Goal: Task Accomplishment & Management: Use online tool/utility

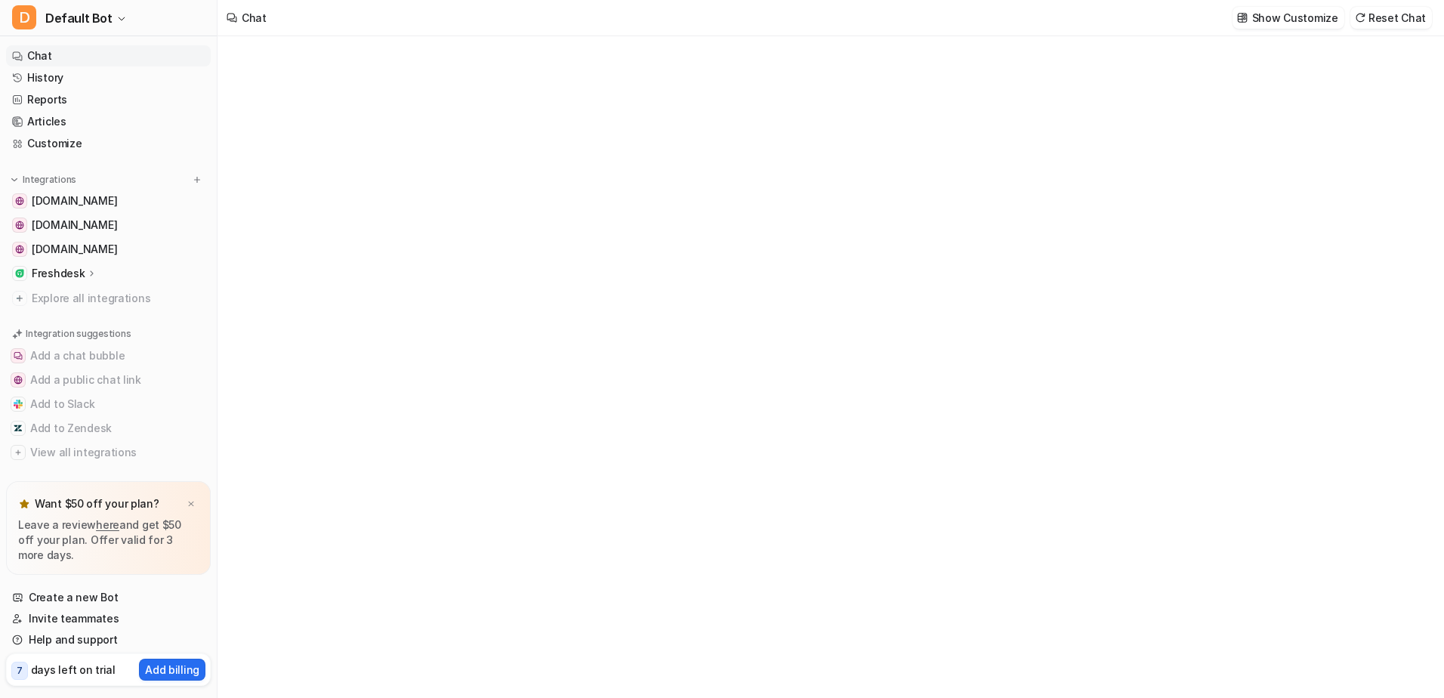
type textarea "**********"
click at [59, 618] on link "Invite teammates" at bounding box center [108, 618] width 205 height 21
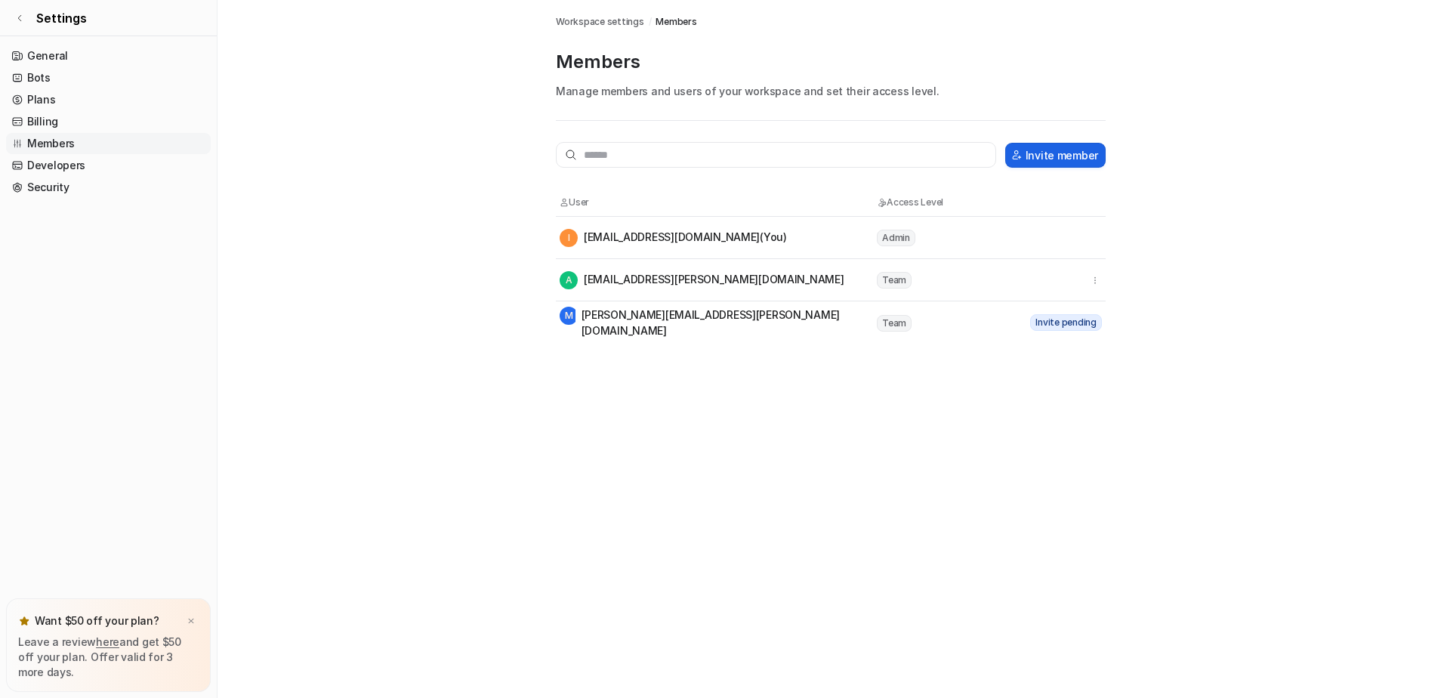
click at [1076, 164] on button "Invite member" at bounding box center [1055, 155] width 100 height 25
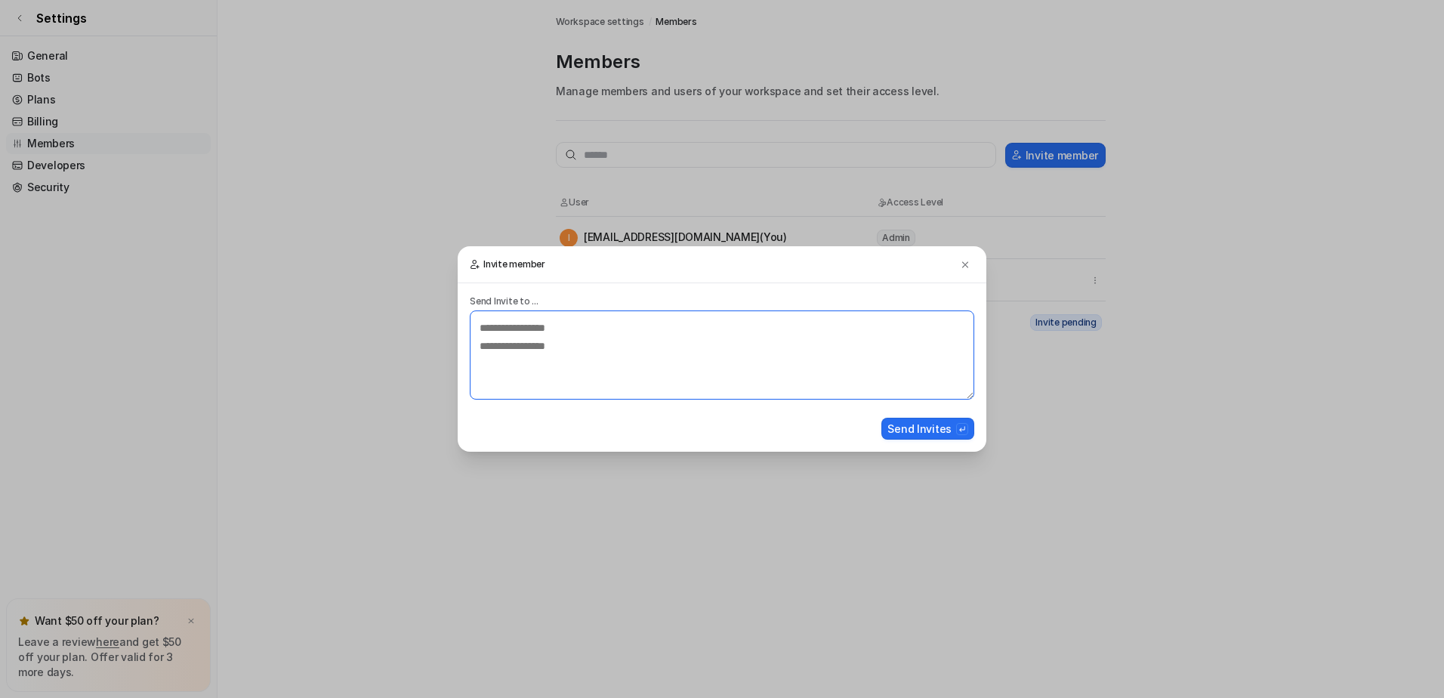
click at [550, 347] on textarea at bounding box center [722, 354] width 504 height 89
paste textarea "**********"
type textarea "**********"
click at [926, 430] on button "Send Invites" at bounding box center [927, 429] width 93 height 22
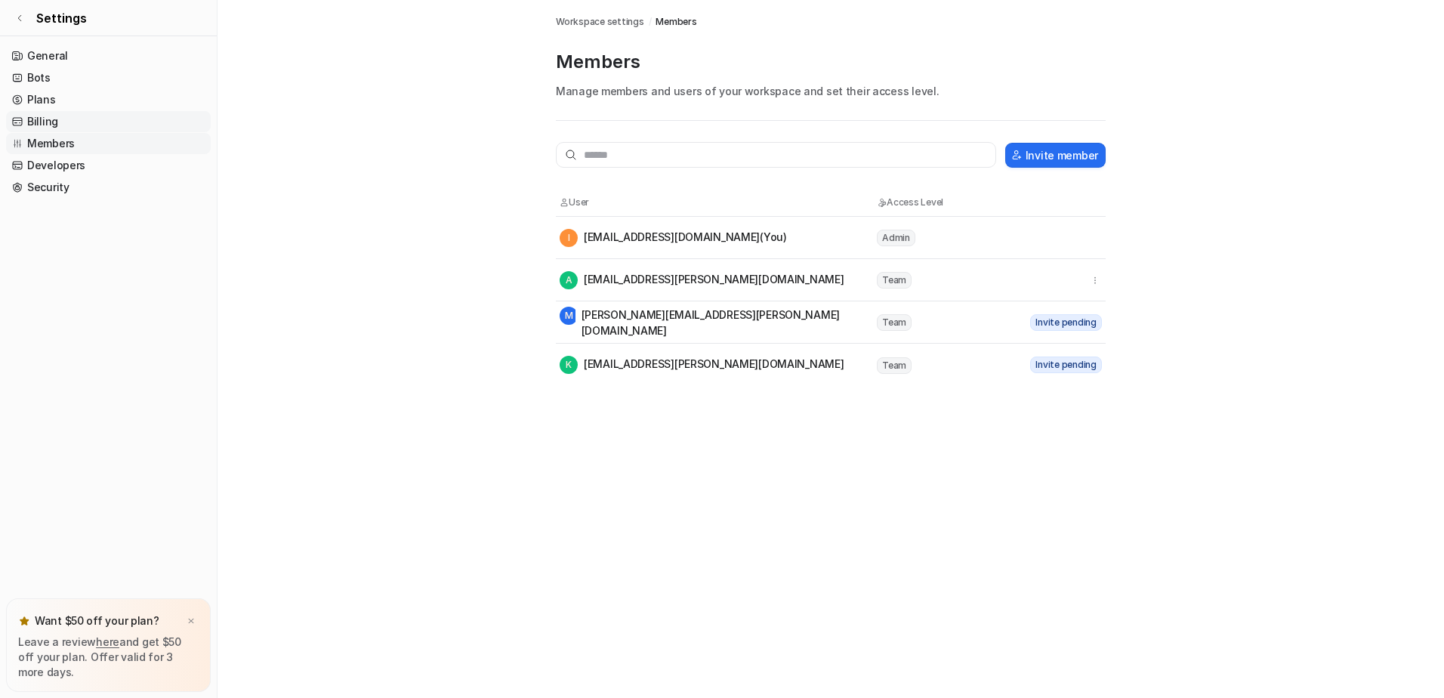
click at [46, 122] on link "Billing" at bounding box center [108, 121] width 205 height 21
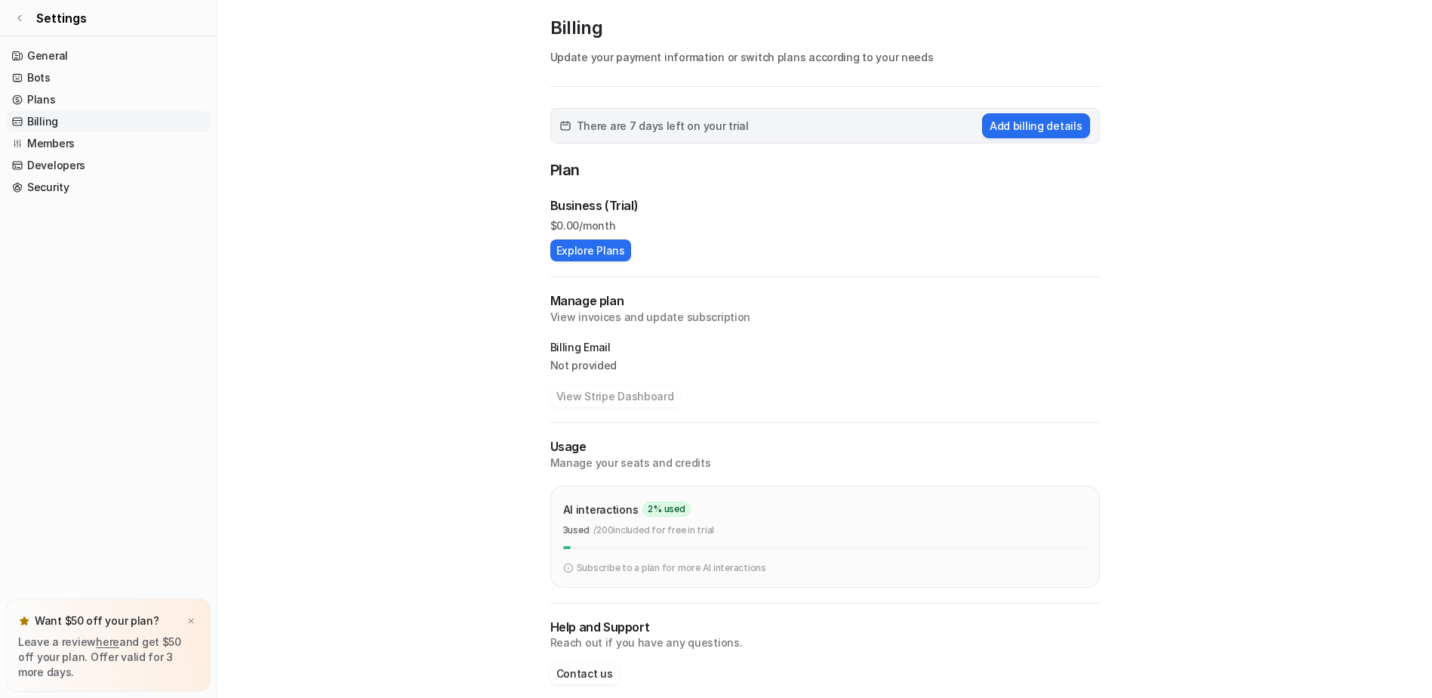
scroll to position [51, 0]
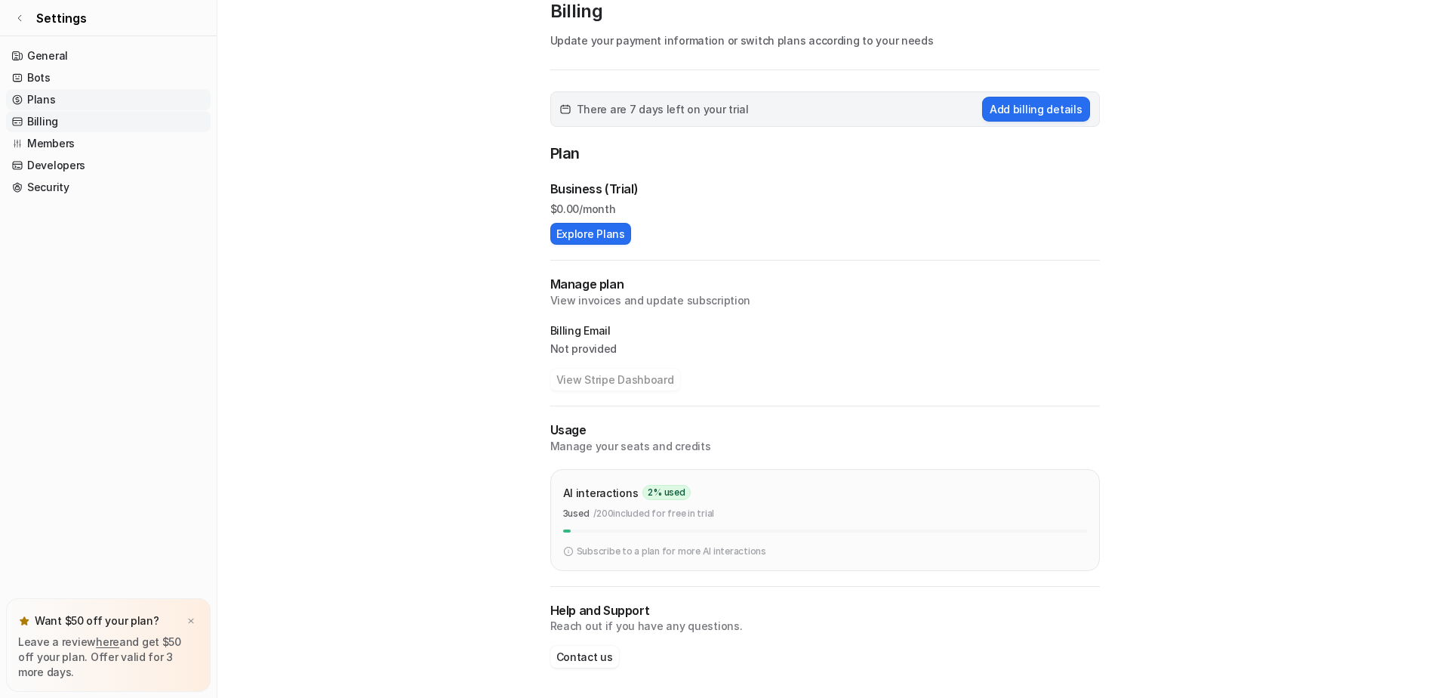
click at [34, 97] on link "Plans" at bounding box center [108, 99] width 205 height 21
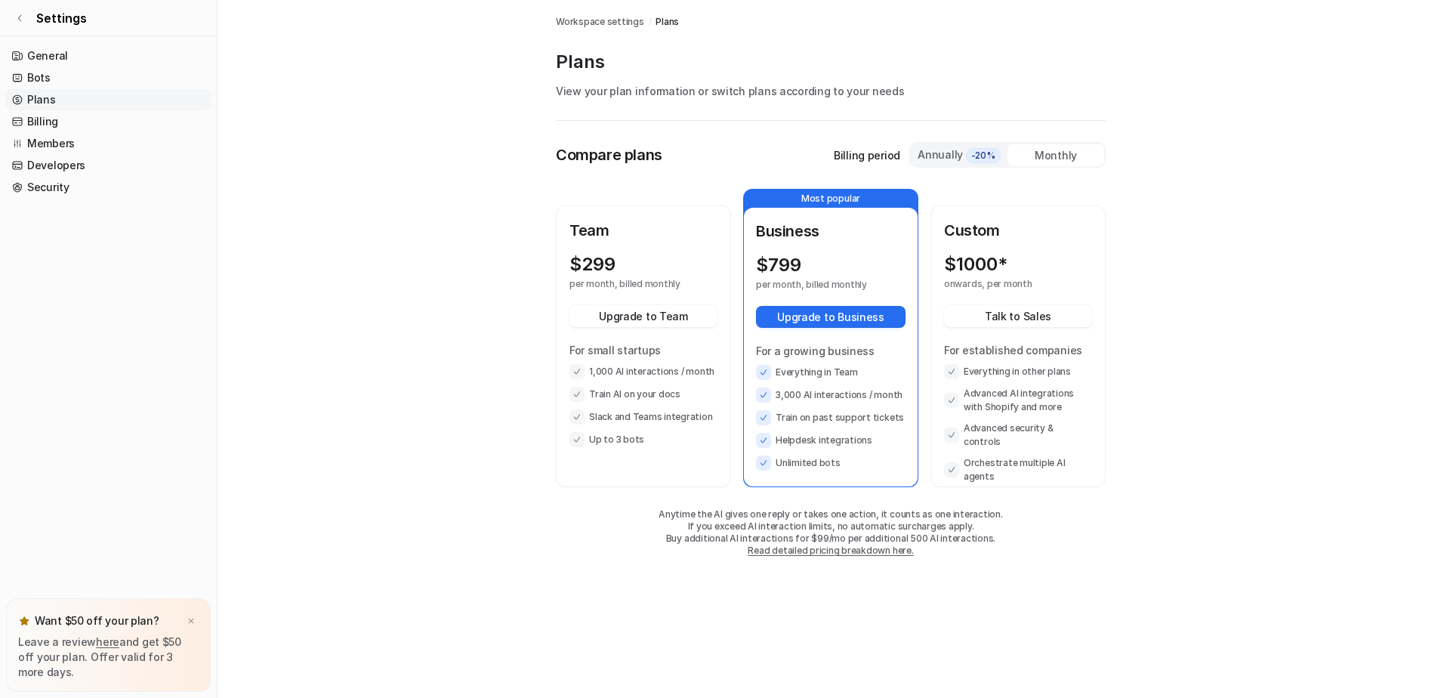
click at [937, 153] on div "Annually -20%" at bounding box center [959, 154] width 85 height 17
click at [53, 168] on link "Developers" at bounding box center [108, 165] width 205 height 21
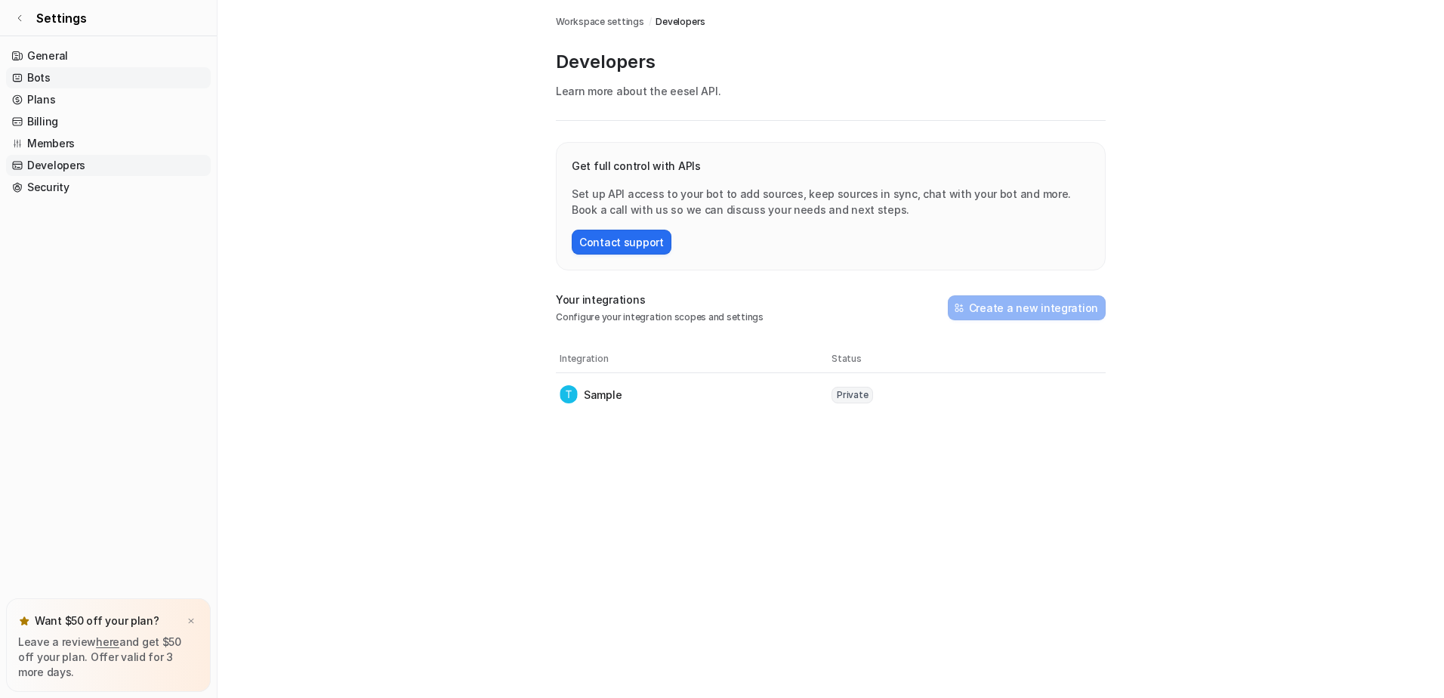
click at [33, 78] on link "Bots" at bounding box center [108, 77] width 205 height 21
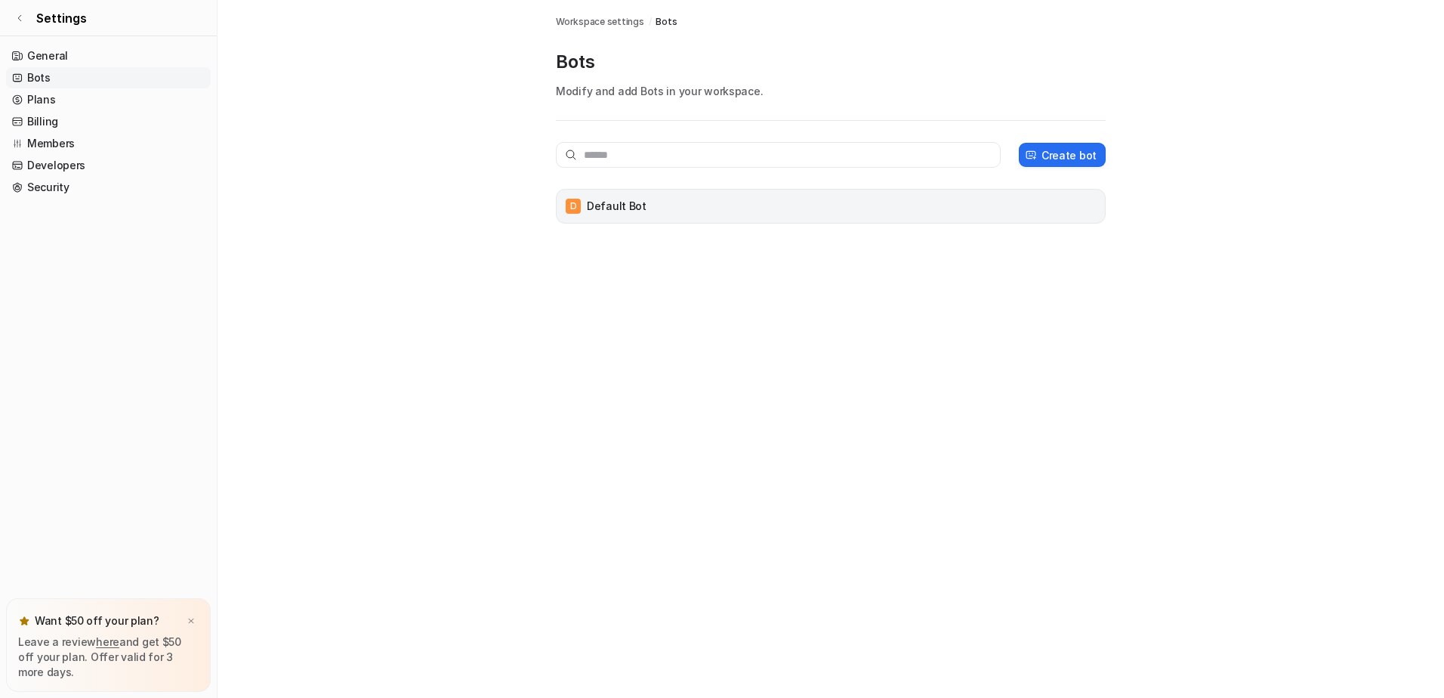
click at [606, 208] on p "Default Bot" at bounding box center [617, 206] width 60 height 15
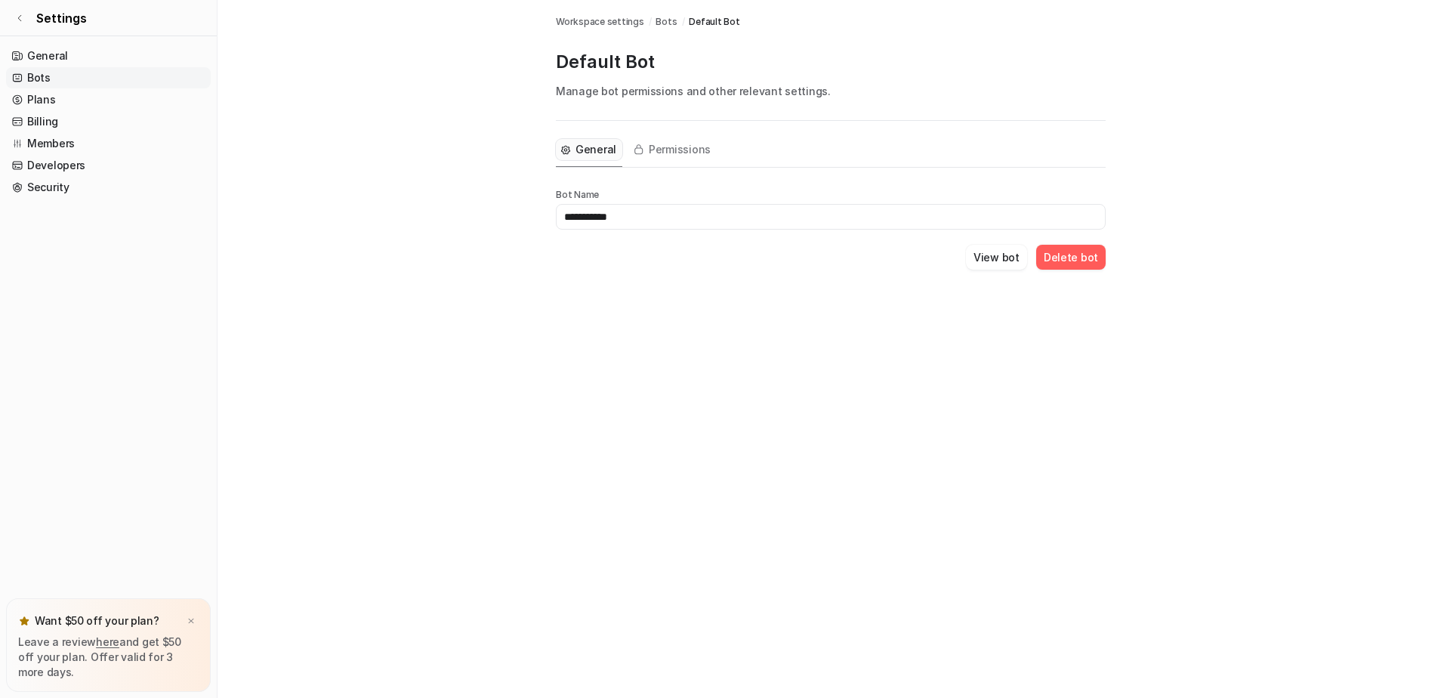
drag, startPoint x: 629, startPoint y: 217, endPoint x: 529, endPoint y: 217, distance: 99.7
click at [529, 217] on main "**********" at bounding box center [830, 153] width 1226 height 306
click at [614, 214] on input "*********" at bounding box center [831, 217] width 550 height 26
type input "**********"
click at [855, 291] on div "**********" at bounding box center [831, 213] width 550 height 185
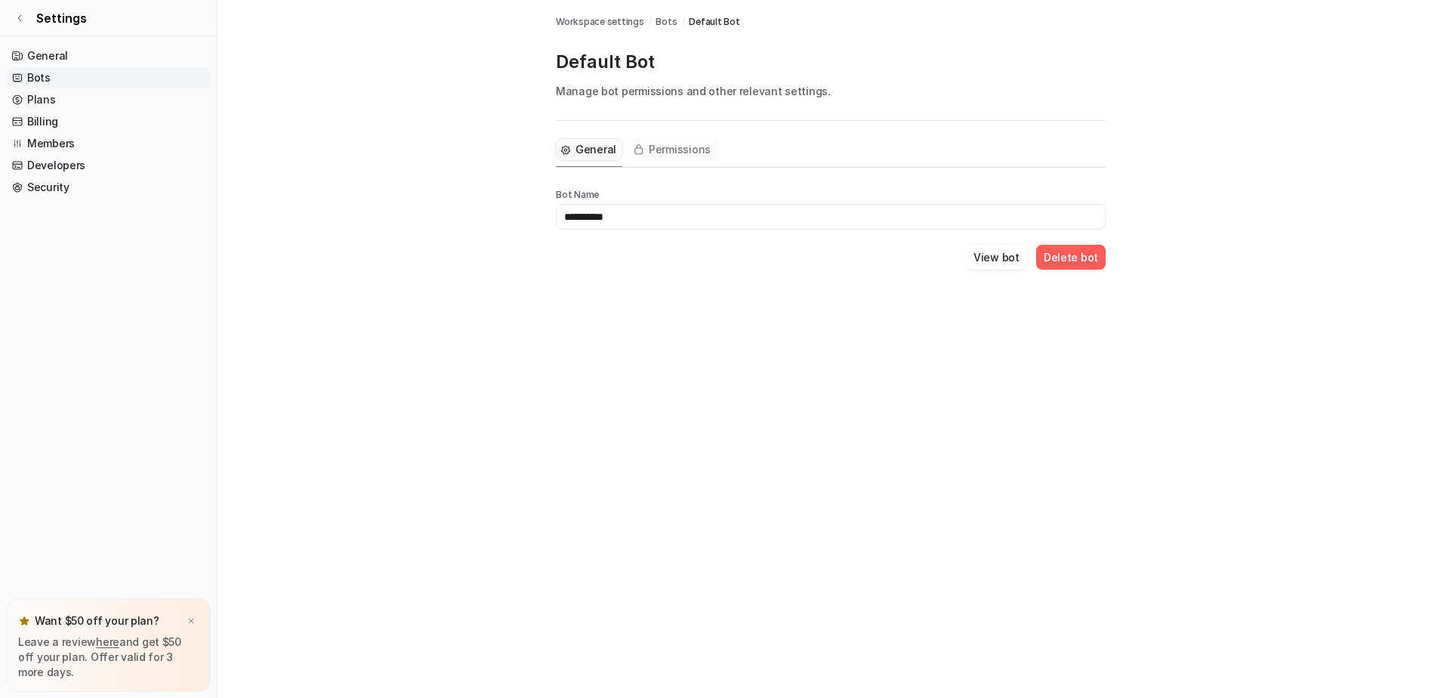
click at [686, 146] on span "Permissions" at bounding box center [680, 149] width 62 height 15
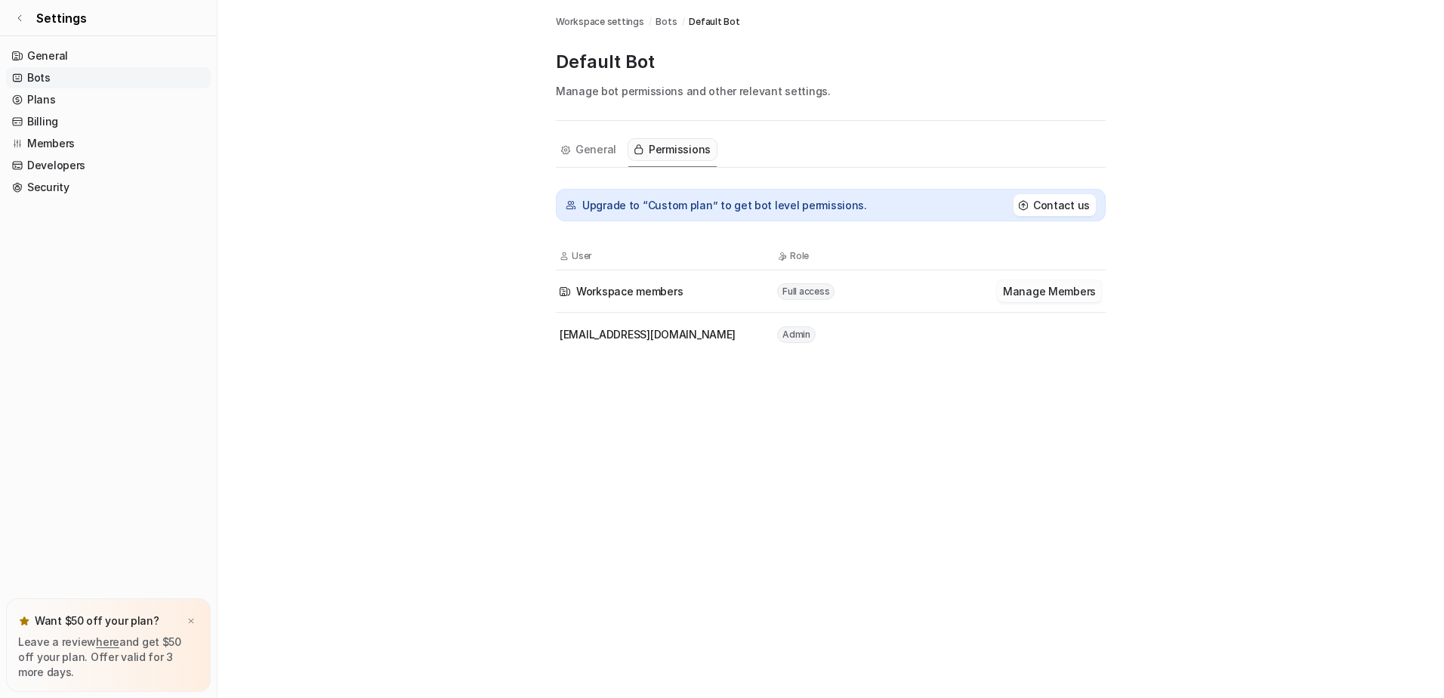
click at [1047, 291] on button "Manage Members" at bounding box center [1049, 291] width 105 height 22
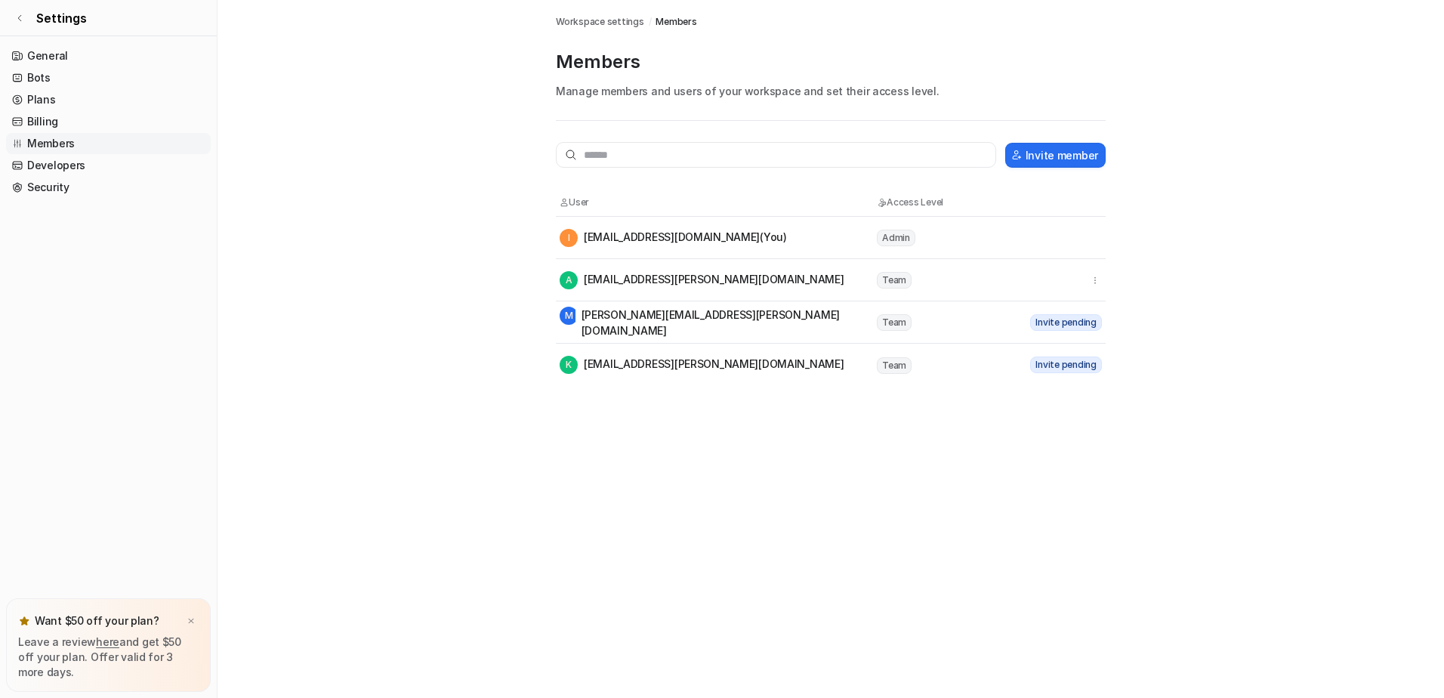
click at [894, 282] on span "Team" at bounding box center [894, 280] width 35 height 17
click at [882, 278] on span "Team" at bounding box center [894, 280] width 35 height 17
click at [1091, 282] on icon "button" at bounding box center [1094, 280] width 11 height 11
click at [1216, 280] on main "Workspace settings / Members Members Manage members and users of your workspace…" at bounding box center [830, 193] width 1226 height 386
click at [22, 20] on icon at bounding box center [19, 18] width 9 height 9
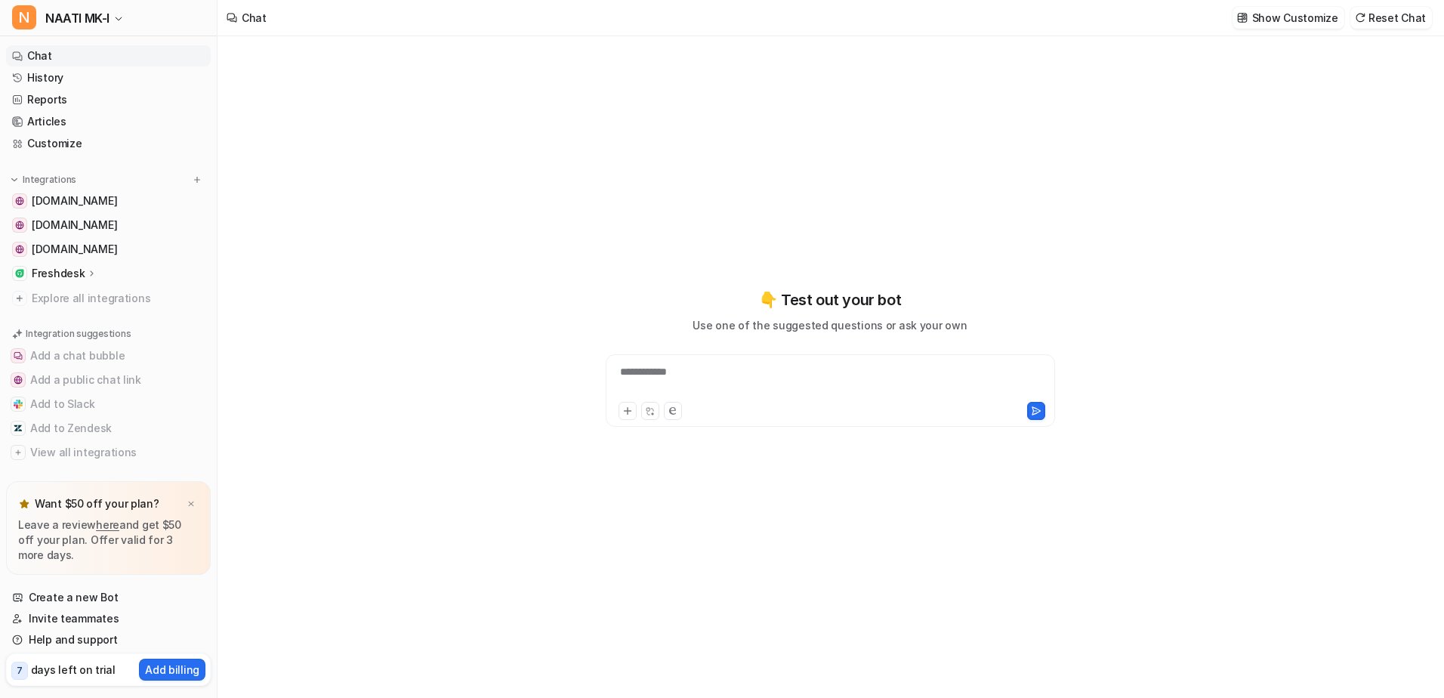
click at [49, 272] on p "Freshdesk" at bounding box center [58, 273] width 53 height 15
click at [74, 343] on p "AI Agent" at bounding box center [66, 338] width 45 height 15
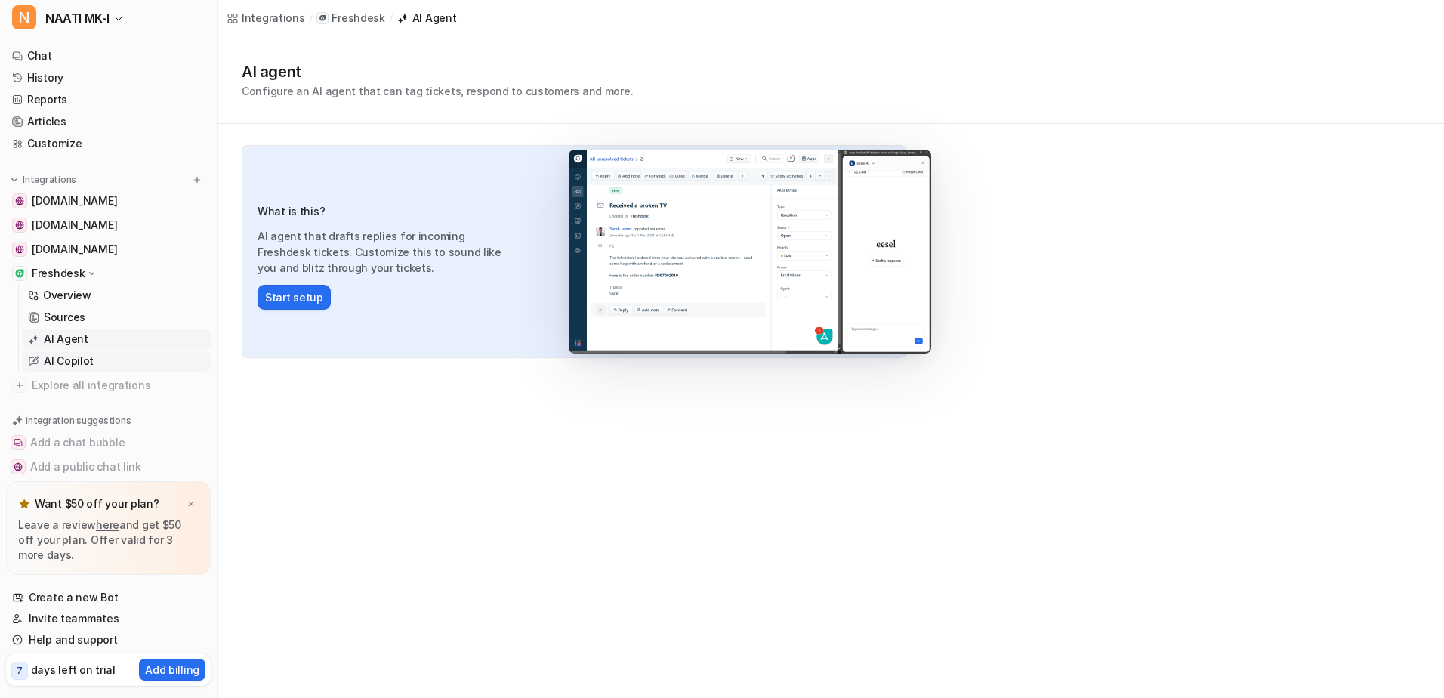
click at [76, 363] on p "AI Copilot" at bounding box center [69, 360] width 50 height 15
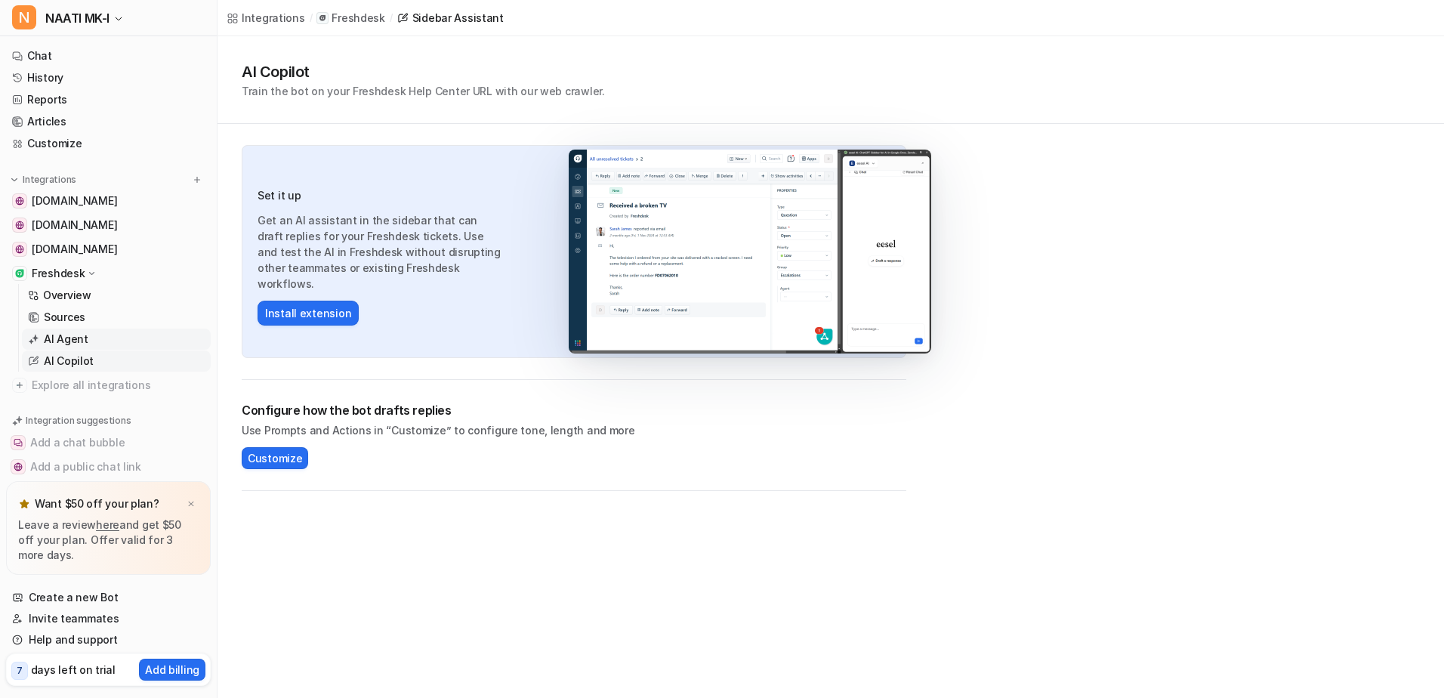
click at [68, 338] on p "AI Agent" at bounding box center [66, 338] width 45 height 15
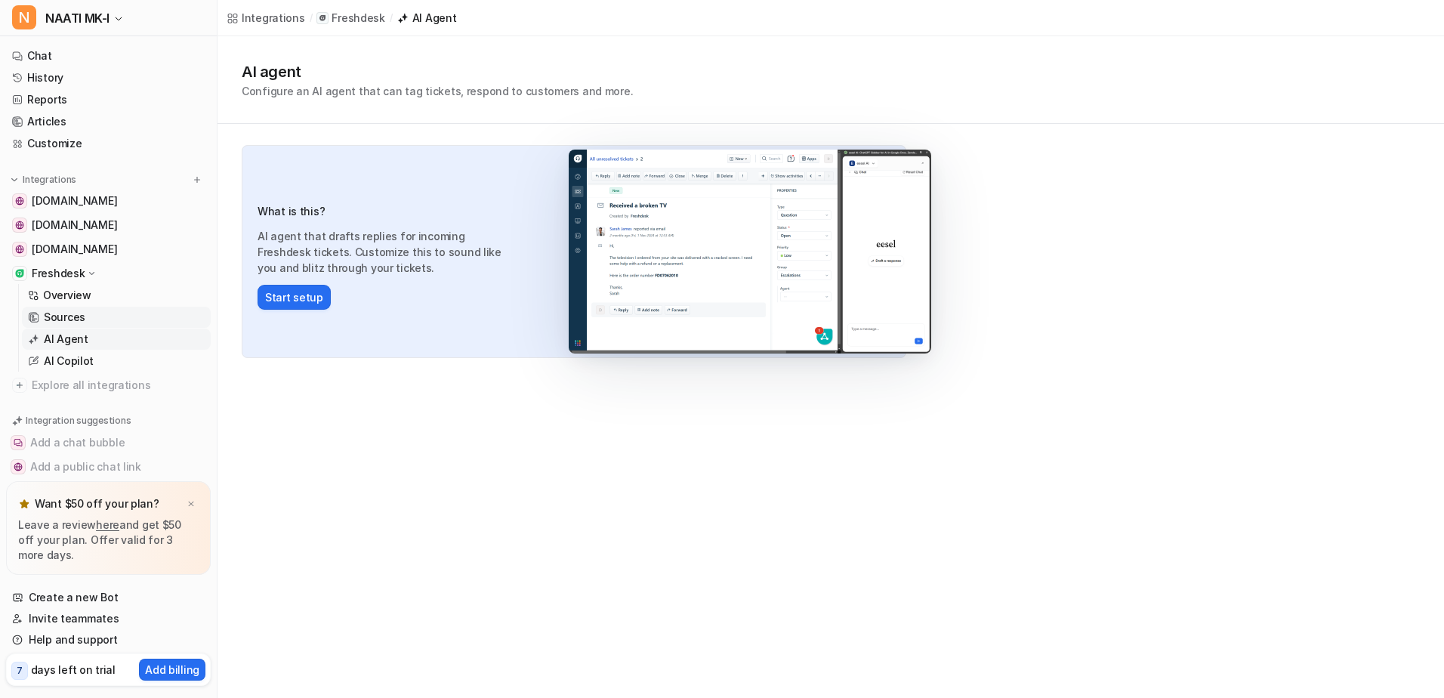
click at [66, 319] on p "Sources" at bounding box center [65, 317] width 42 height 15
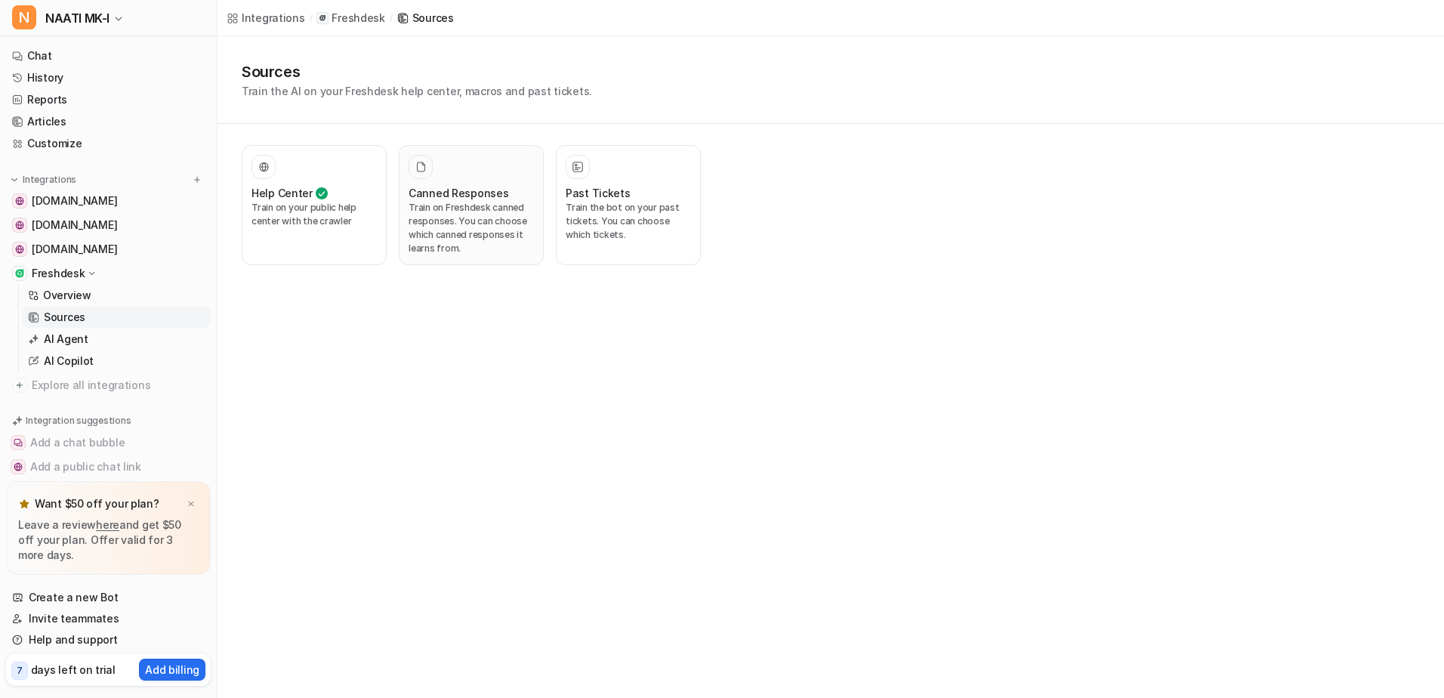
click at [449, 193] on h3 "Canned Responses" at bounding box center [458, 193] width 100 height 16
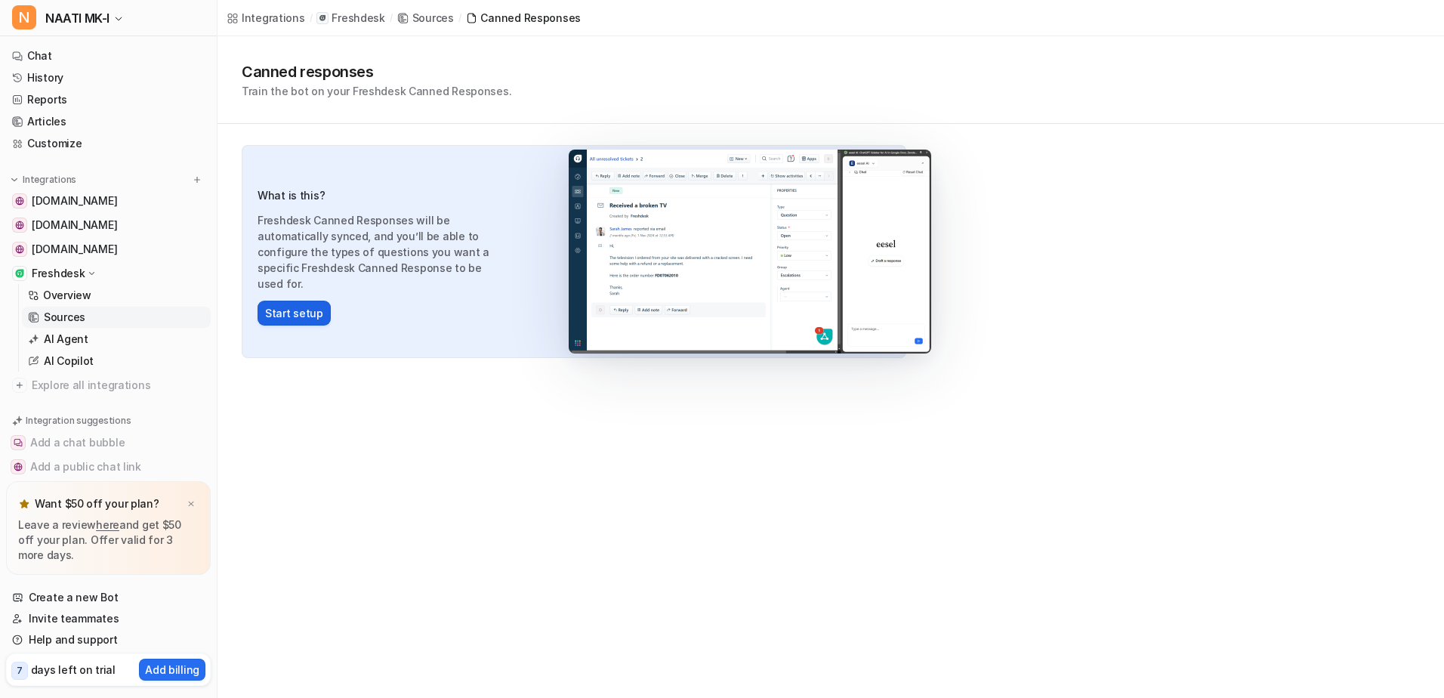
click at [292, 313] on button "Start setup" at bounding box center [293, 312] width 73 height 25
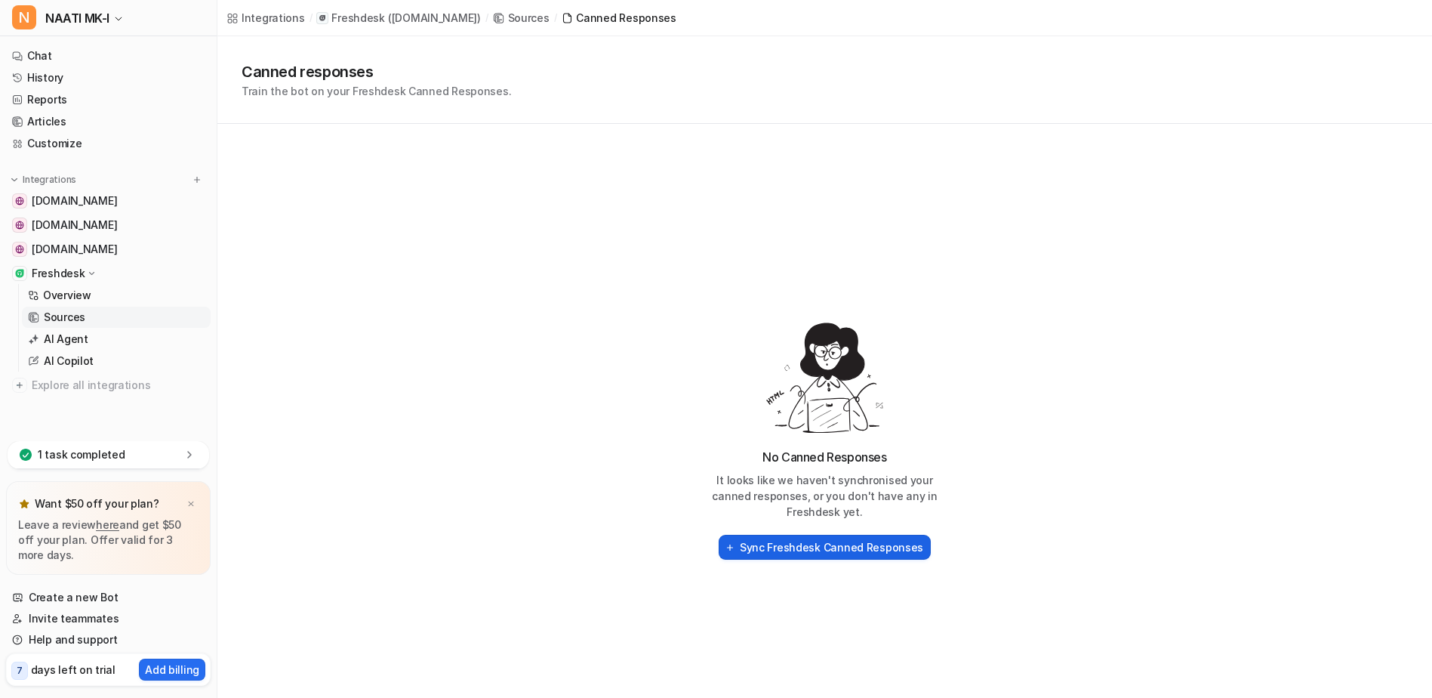
click at [792, 547] on h2 "Sync Freshdesk Canned Responses" at bounding box center [831, 547] width 183 height 16
click at [72, 353] on link "AI Copilot" at bounding box center [116, 360] width 189 height 21
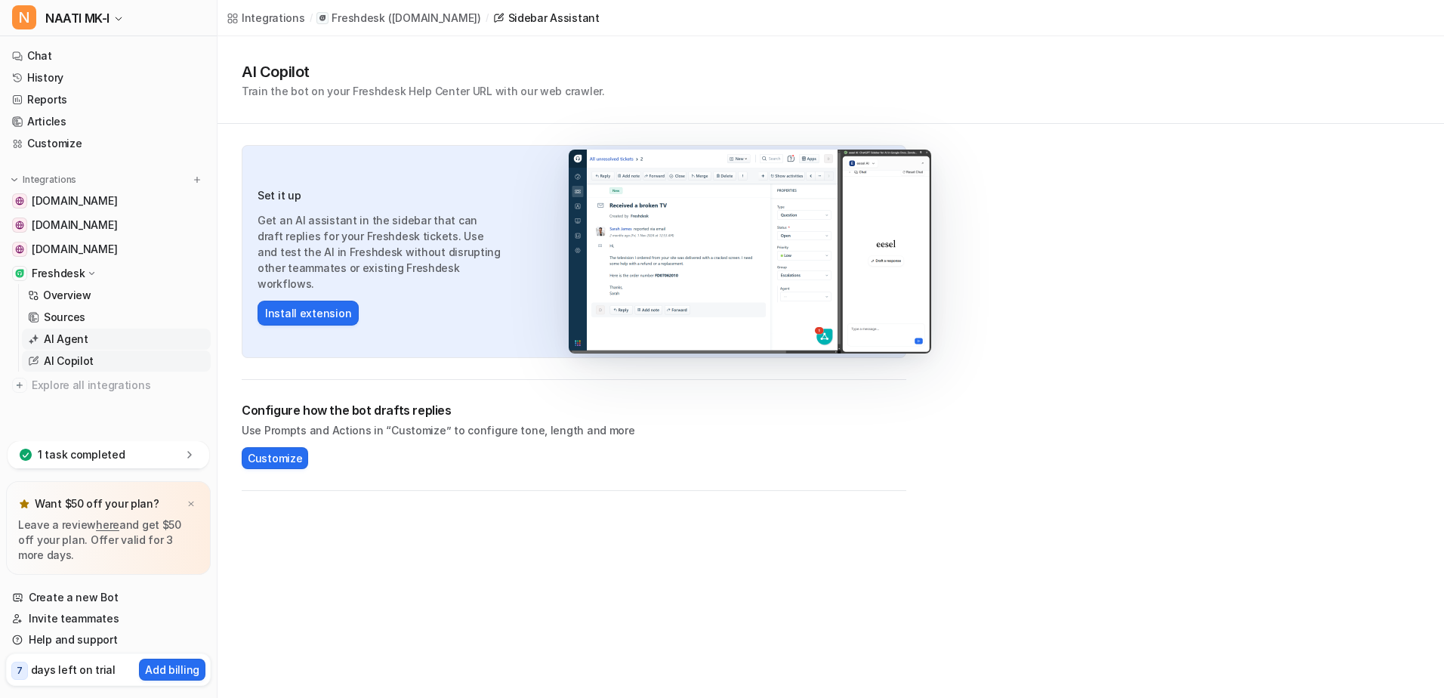
click at [50, 329] on link "AI Agent" at bounding box center [116, 338] width 189 height 21
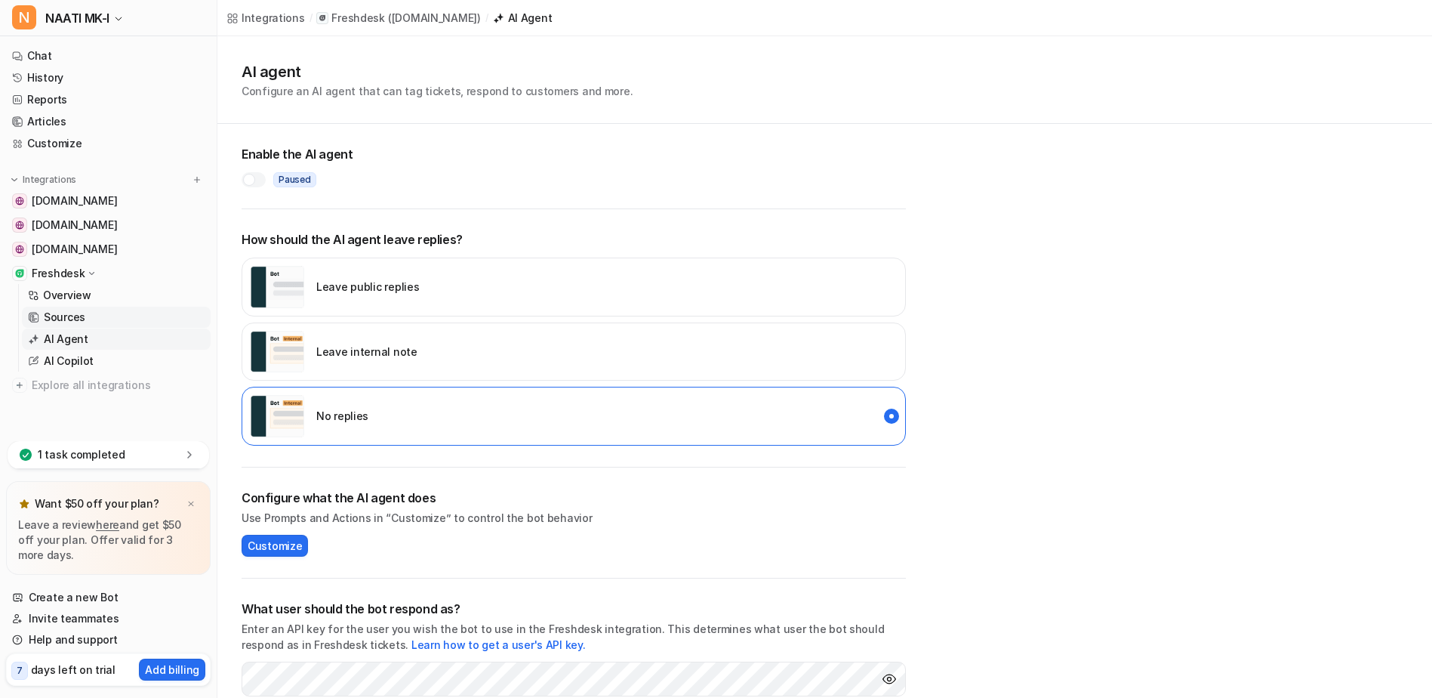
click at [52, 313] on p "Sources" at bounding box center [65, 317] width 42 height 15
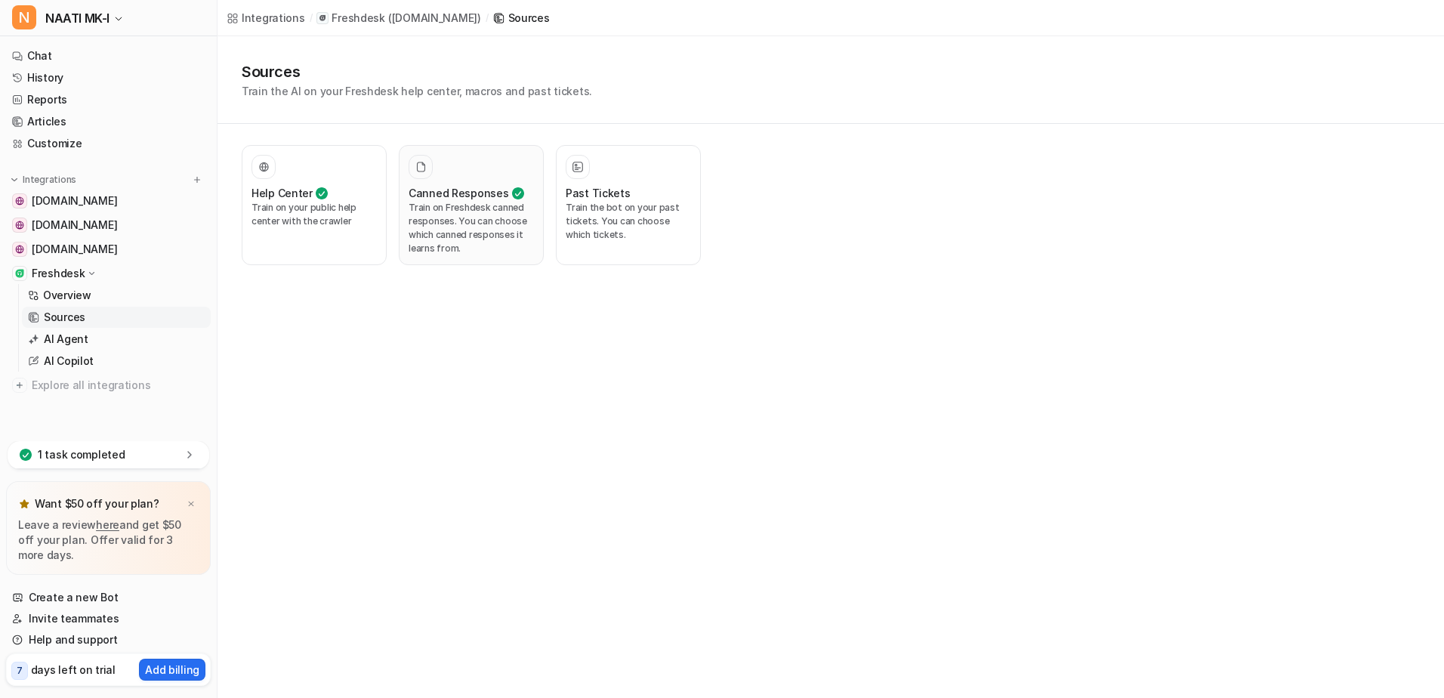
click at [450, 225] on p "Train on Freshdesk canned responses. You can choose which canned responses it l…" at bounding box center [470, 228] width 125 height 54
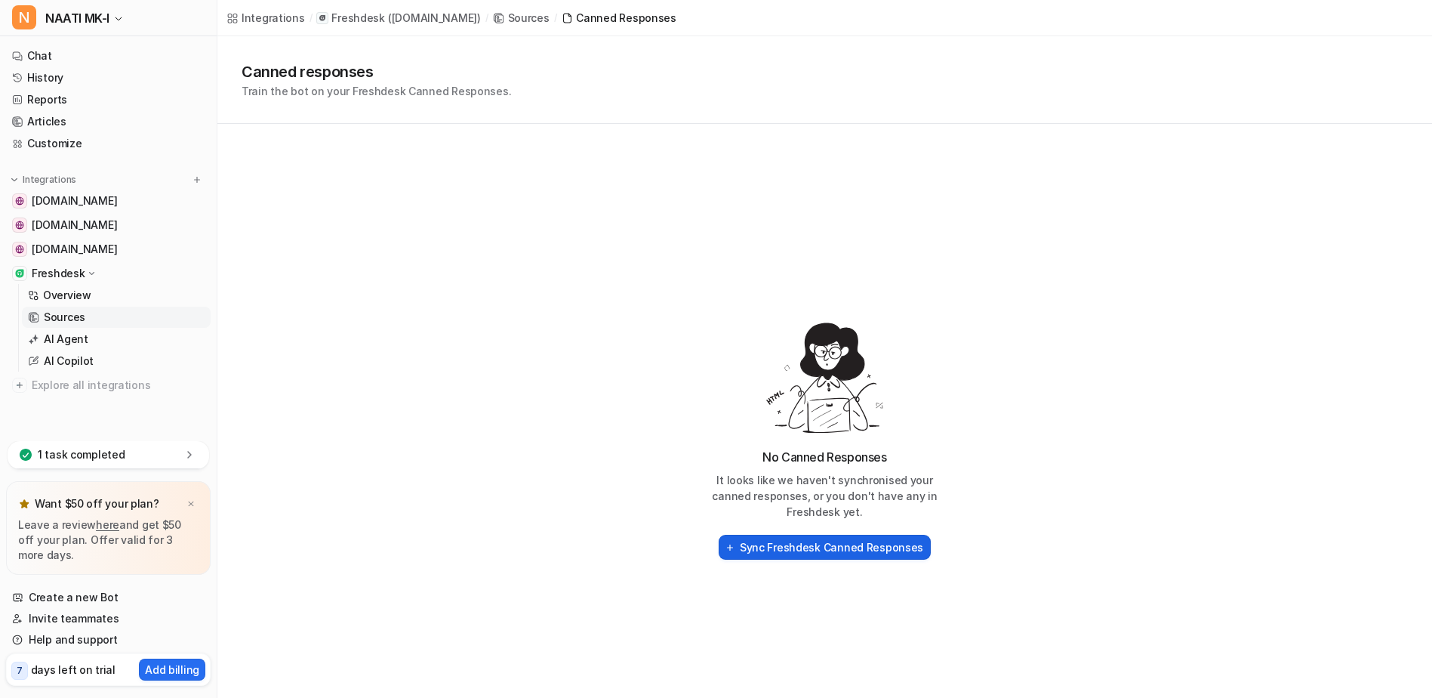
click at [800, 549] on h2 "Sync Freshdesk Canned Responses" at bounding box center [831, 547] width 183 height 16
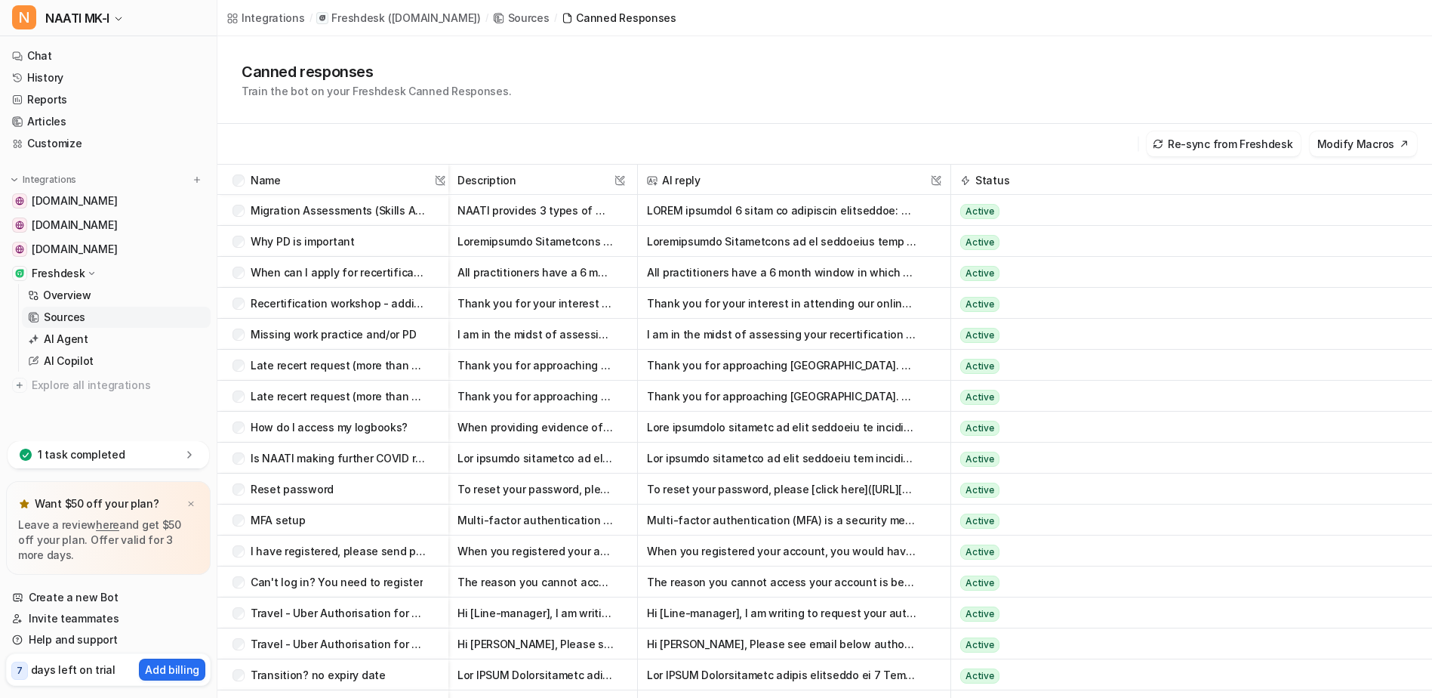
click at [31, 319] on icon at bounding box center [33, 317] width 11 height 11
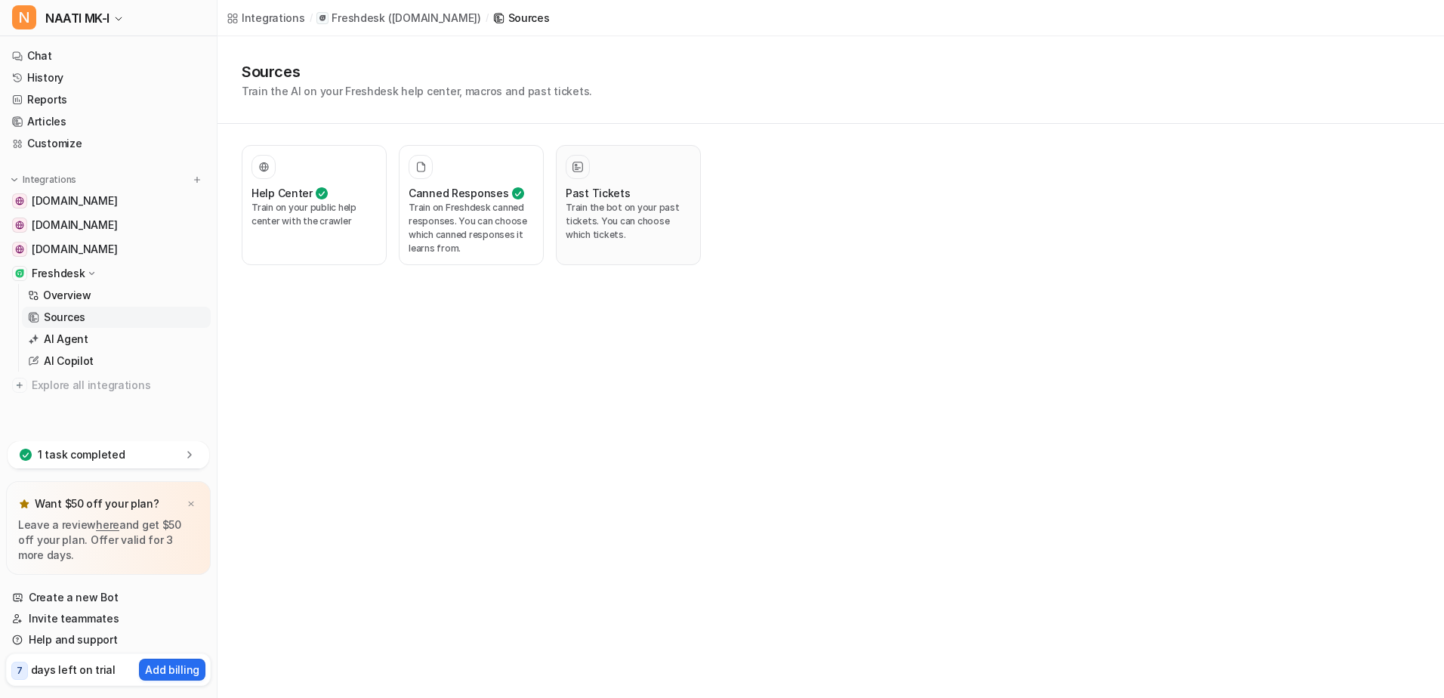
click at [622, 217] on p "Train the bot on your past tickets. You can choose which tickets." at bounding box center [627, 221] width 125 height 41
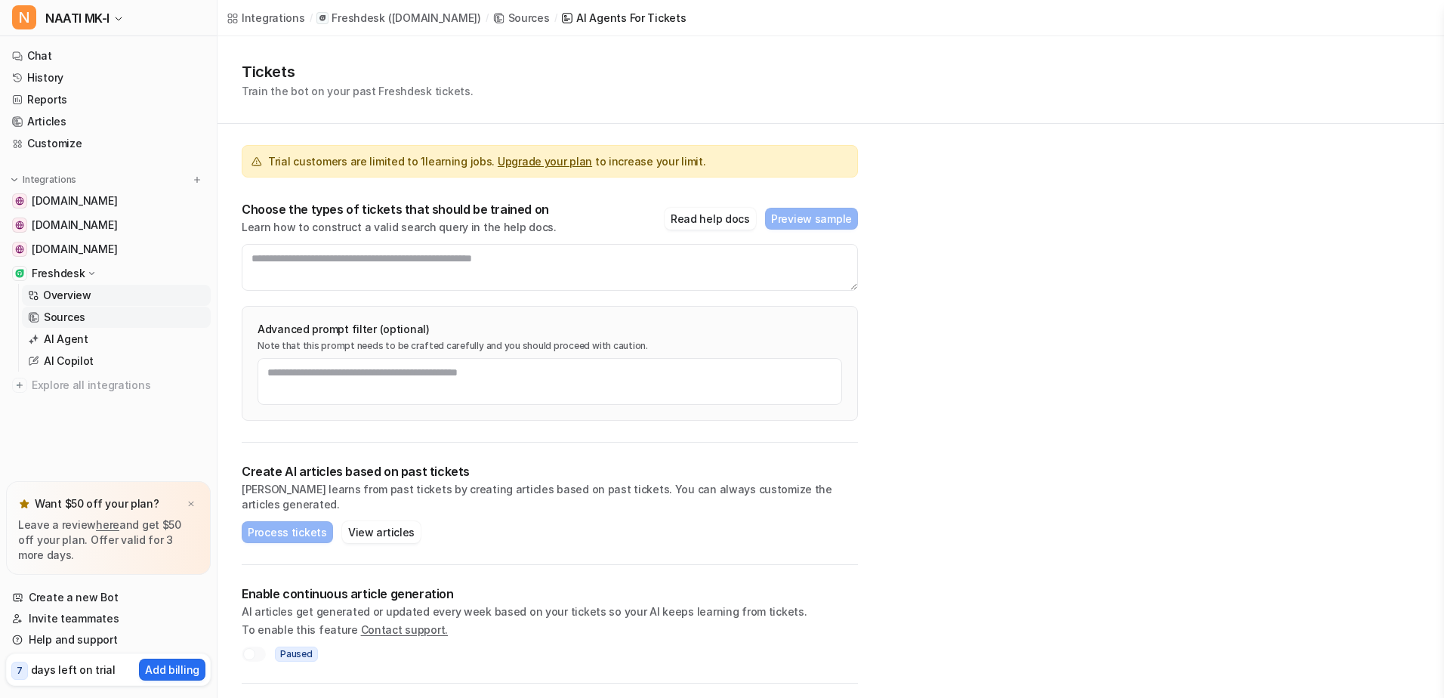
click at [60, 296] on p "Overview" at bounding box center [67, 295] width 48 height 15
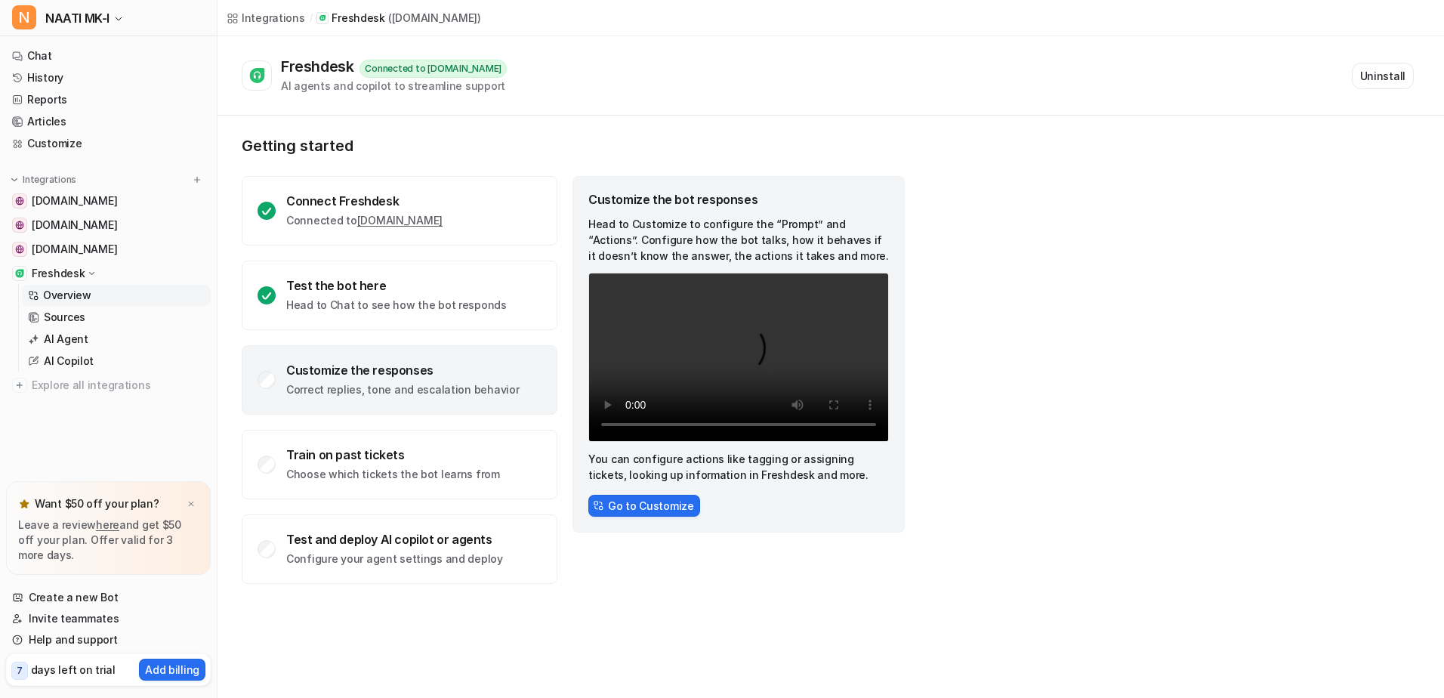
click at [306, 391] on p "Correct replies, tone and escalation behavior" at bounding box center [402, 389] width 233 height 15
click at [332, 369] on div "Customize the responses" at bounding box center [402, 369] width 233 height 15
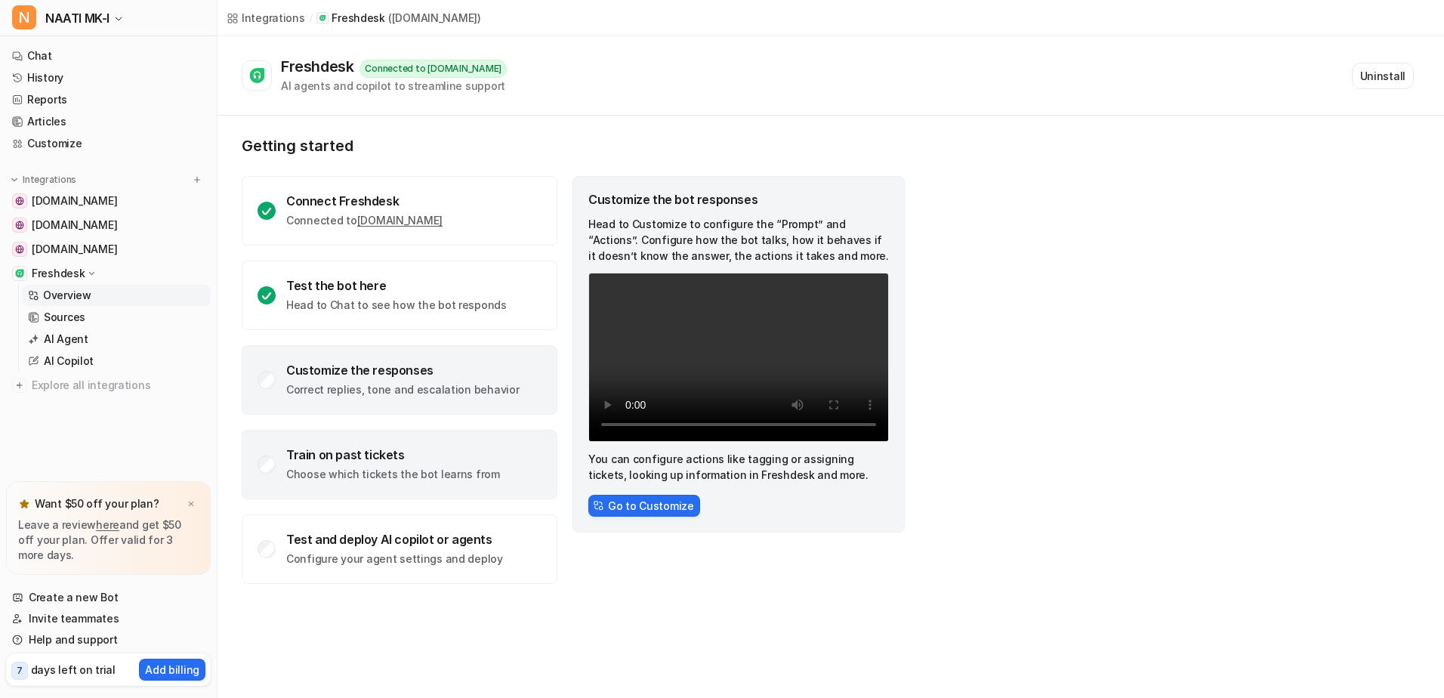
click at [356, 464] on div "Train on past tickets Choose which tickets the bot learns from" at bounding box center [393, 464] width 214 height 35
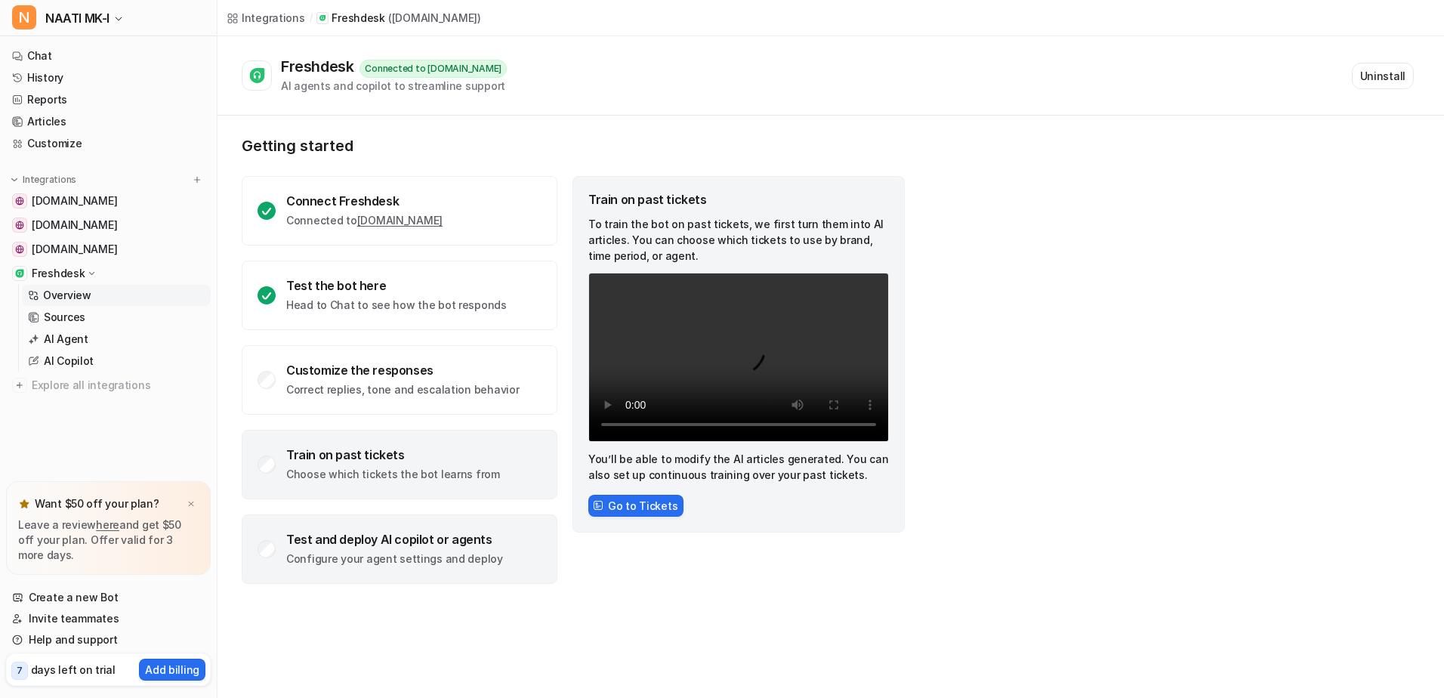
click at [357, 557] on p "Configure your agent settings and deploy" at bounding box center [394, 558] width 217 height 15
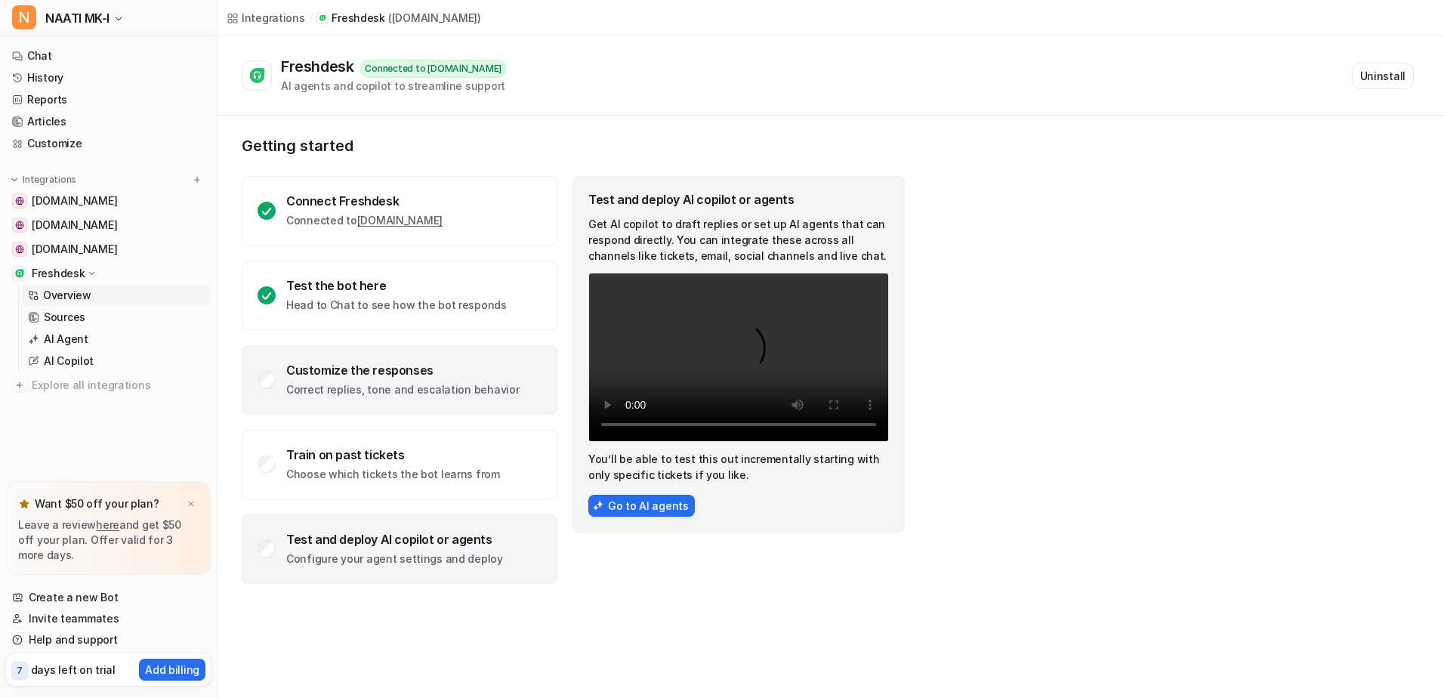
click at [394, 374] on div "Customize the responses" at bounding box center [402, 369] width 233 height 15
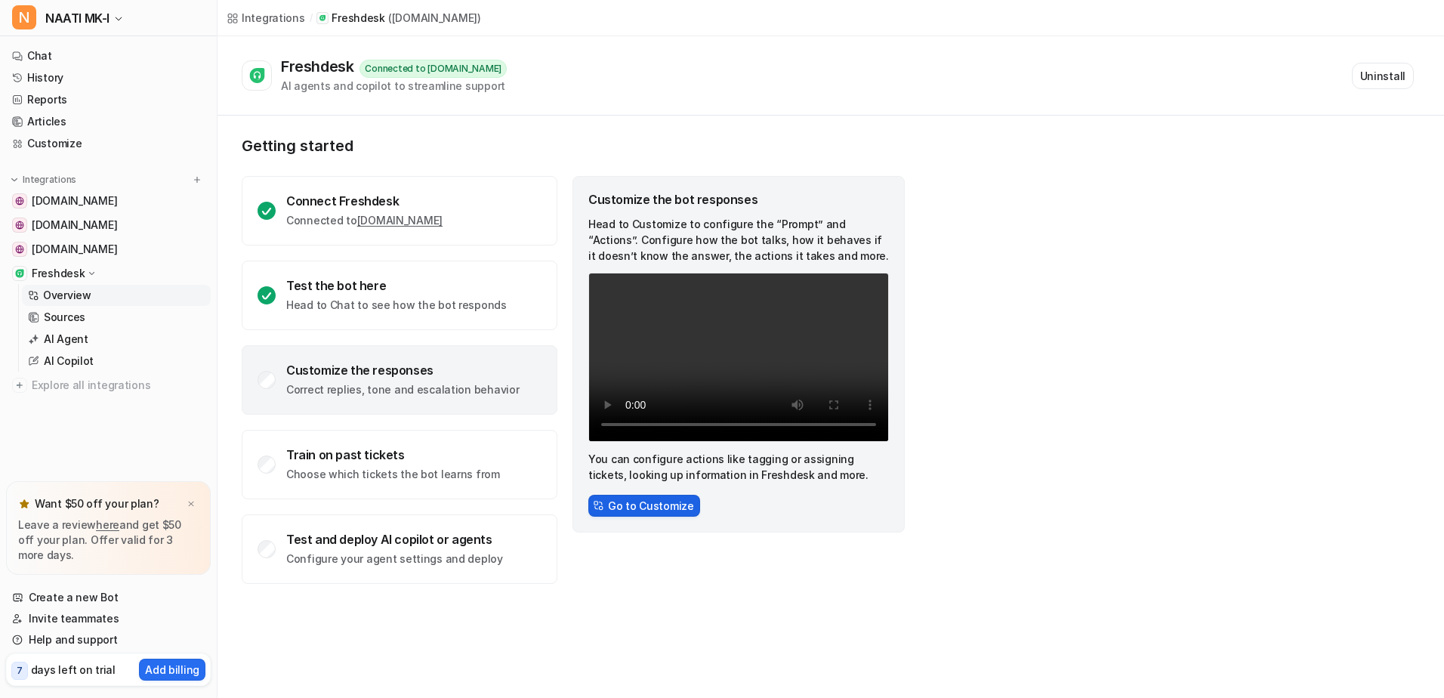
click at [645, 507] on button "Go to Customize" at bounding box center [644, 506] width 112 height 22
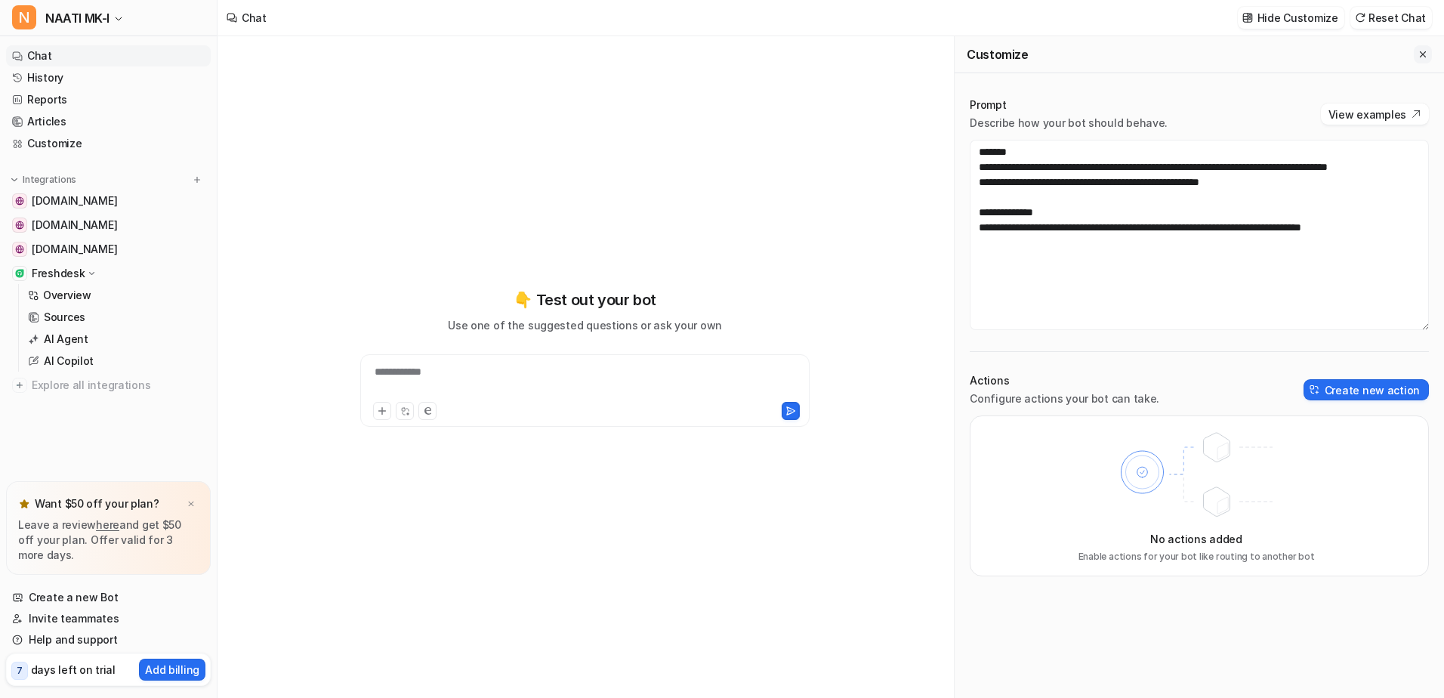
click at [1419, 58] on icon "Close flyout" at bounding box center [1422, 54] width 11 height 11
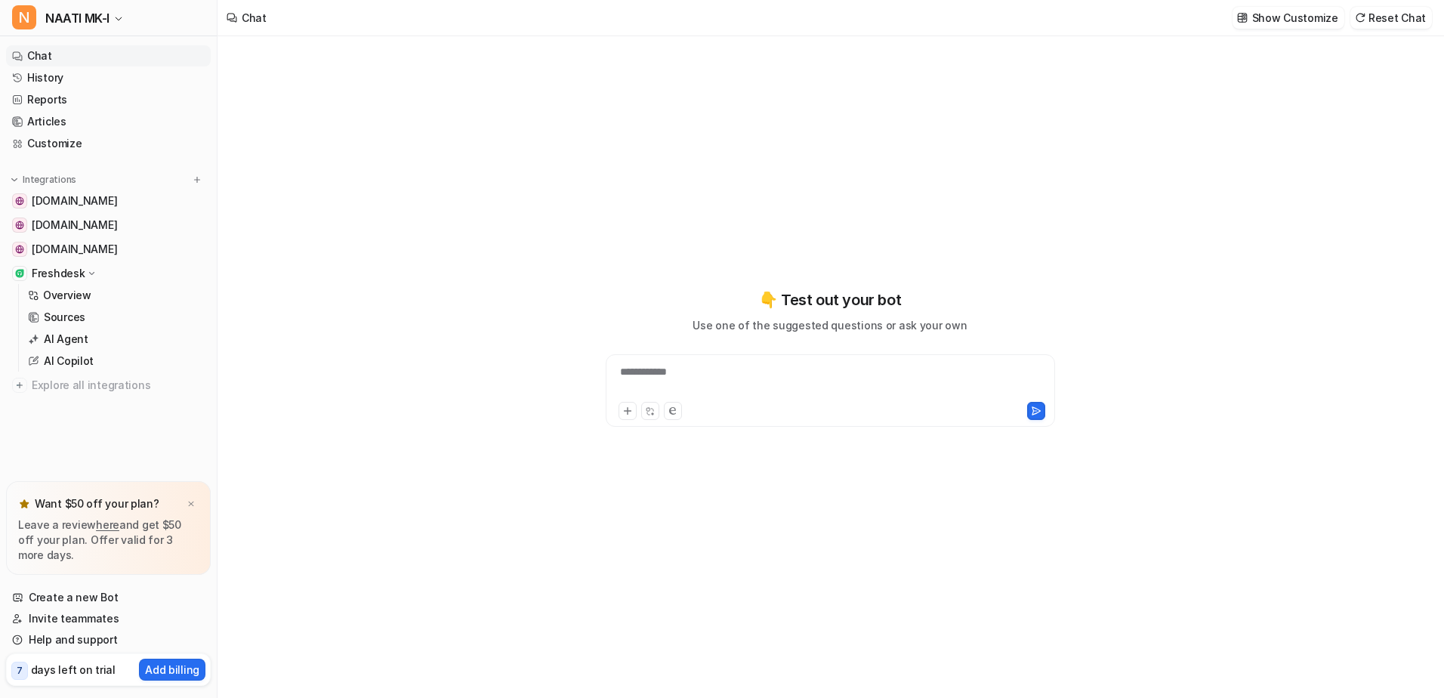
click at [86, 273] on icon at bounding box center [91, 273] width 11 height 11
click at [87, 273] on icon at bounding box center [92, 272] width 11 height 11
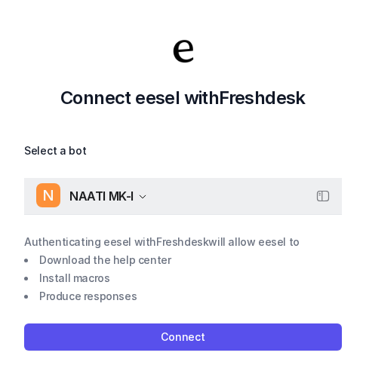
click at [92, 197] on span "NAATI MK-I" at bounding box center [101, 196] width 64 height 21
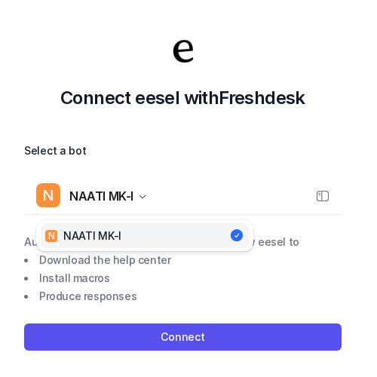
click at [172, 341] on div "Select a bot N NAATI MK-I N NAATI MK-I Authenticating eesel with Freshdesk will…" at bounding box center [183, 246] width 318 height 209
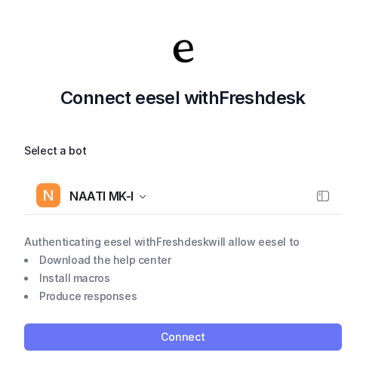
click at [190, 341] on button "Connect" at bounding box center [183, 337] width 318 height 27
